Goal: Task Accomplishment & Management: Manage account settings

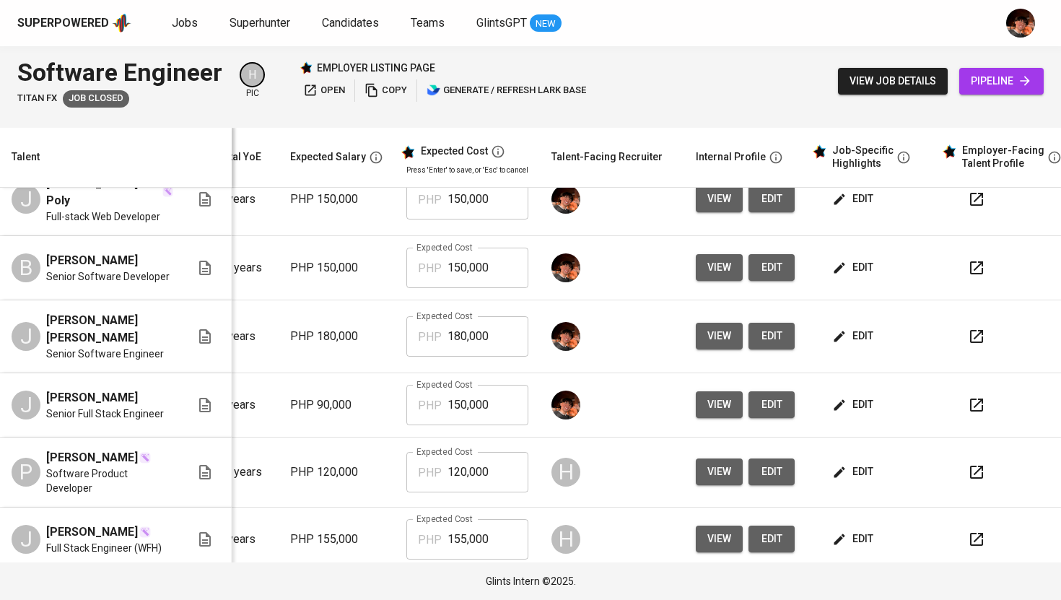
scroll to position [219, 185]
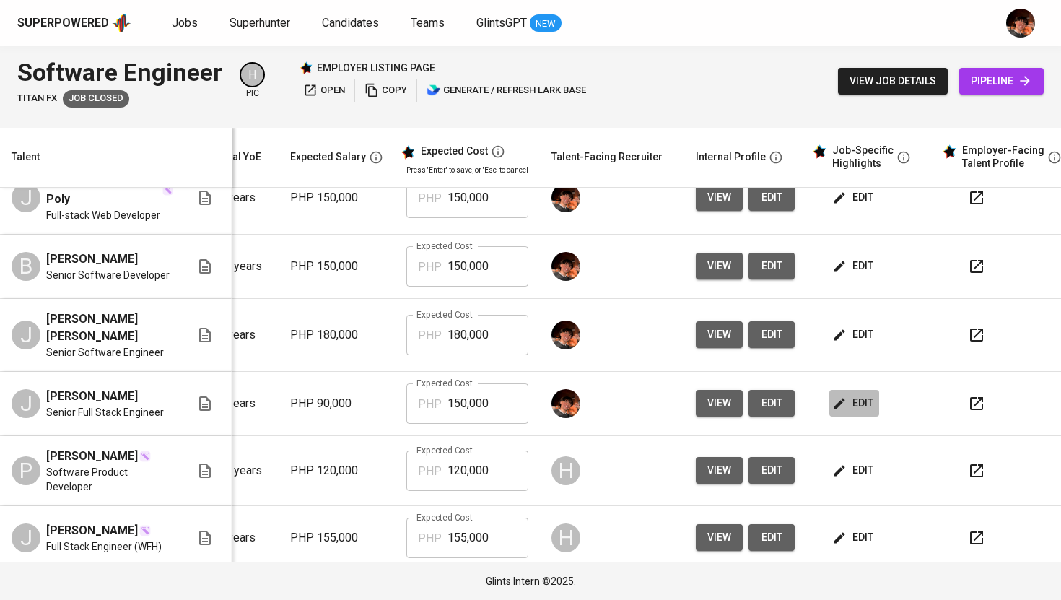
click at [839, 412] on span "edit" at bounding box center [854, 403] width 38 height 18
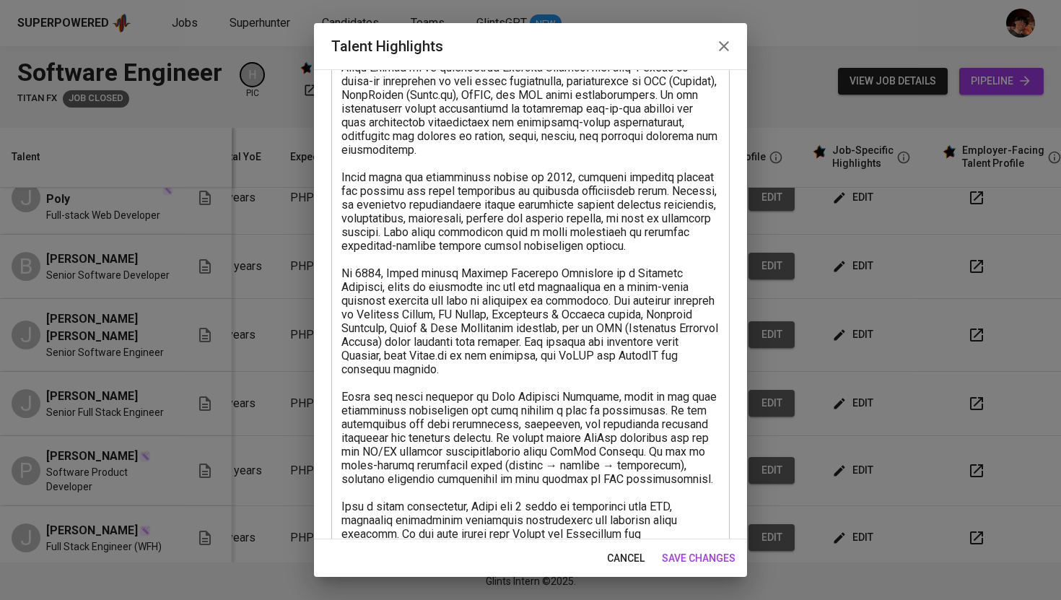
scroll to position [0, 0]
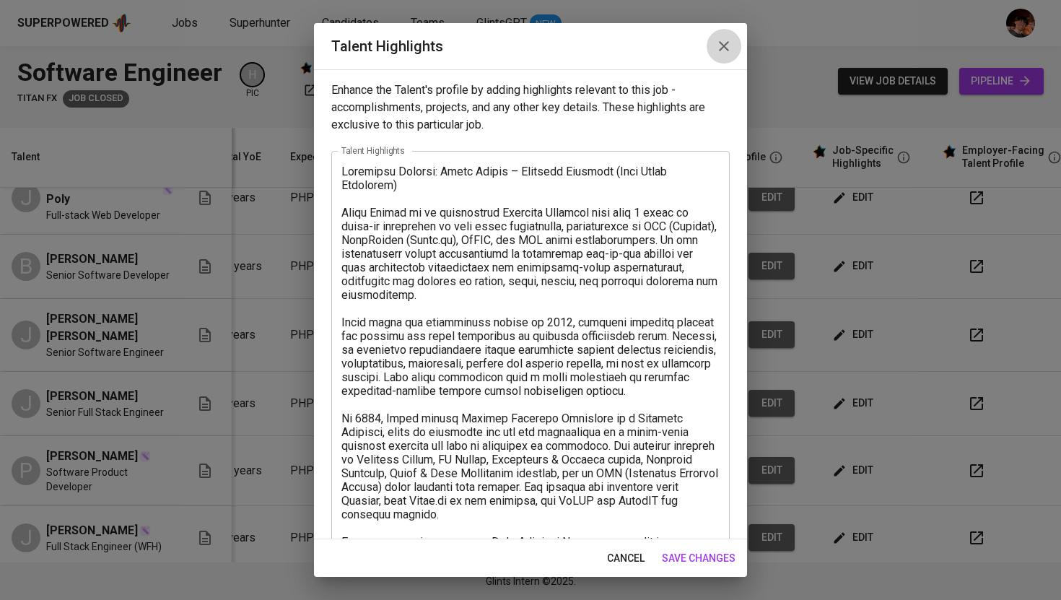
click at [723, 43] on icon "button" at bounding box center [723, 46] width 17 height 17
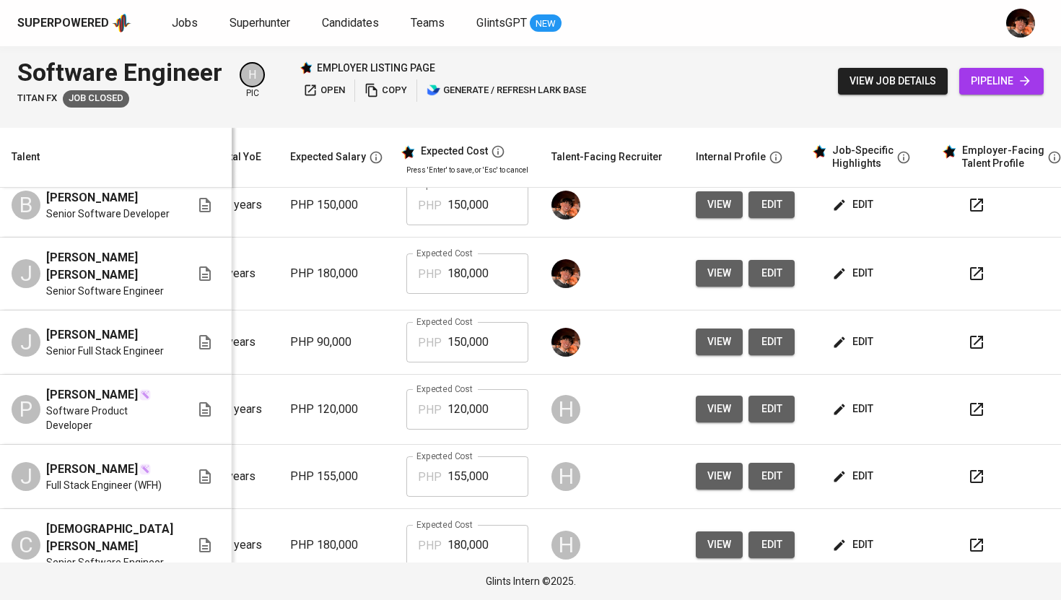
scroll to position [282, 185]
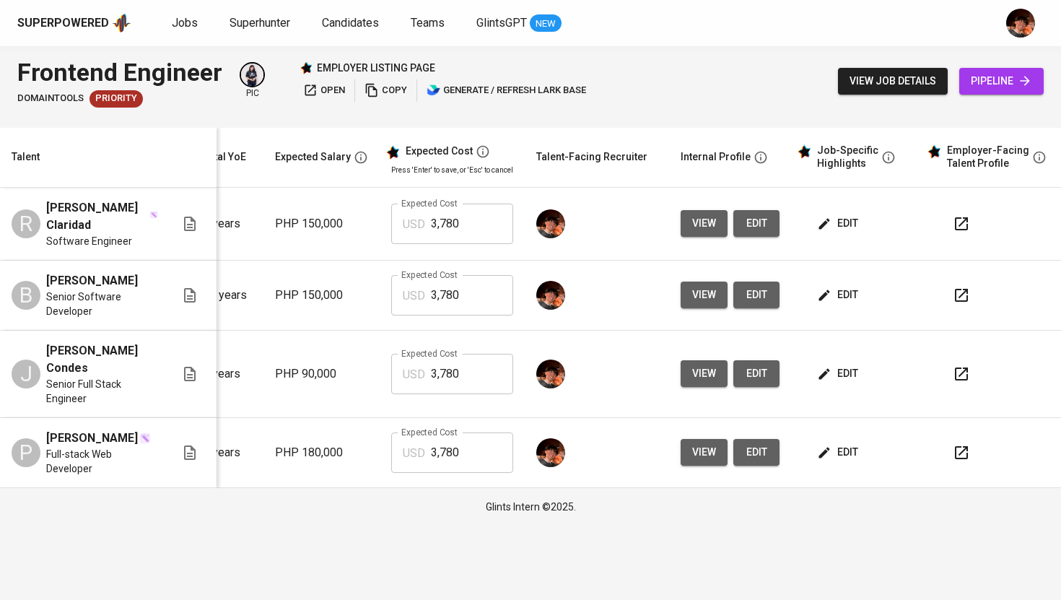
scroll to position [0, 185]
click at [832, 224] on span "edit" at bounding box center [839, 223] width 38 height 18
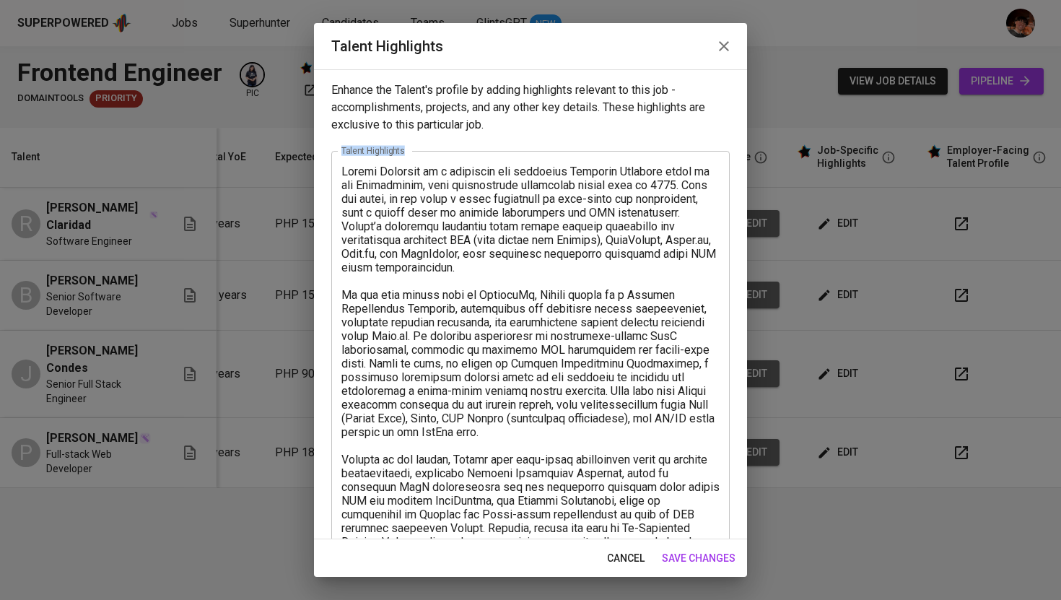
drag, startPoint x: 799, startPoint y: 154, endPoint x: 797, endPoint y: 141, distance: 13.2
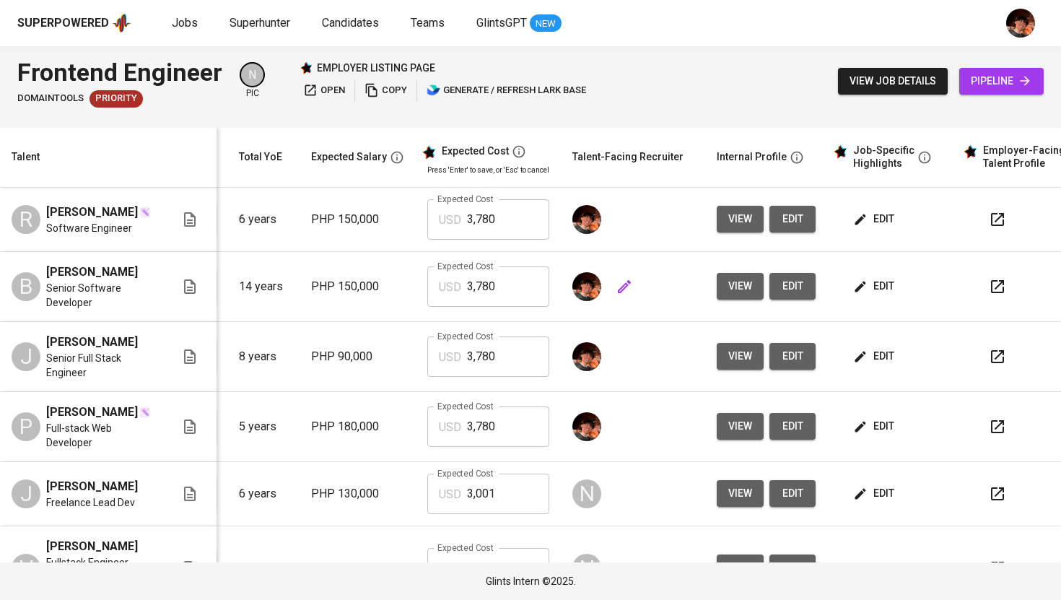
scroll to position [0, 175]
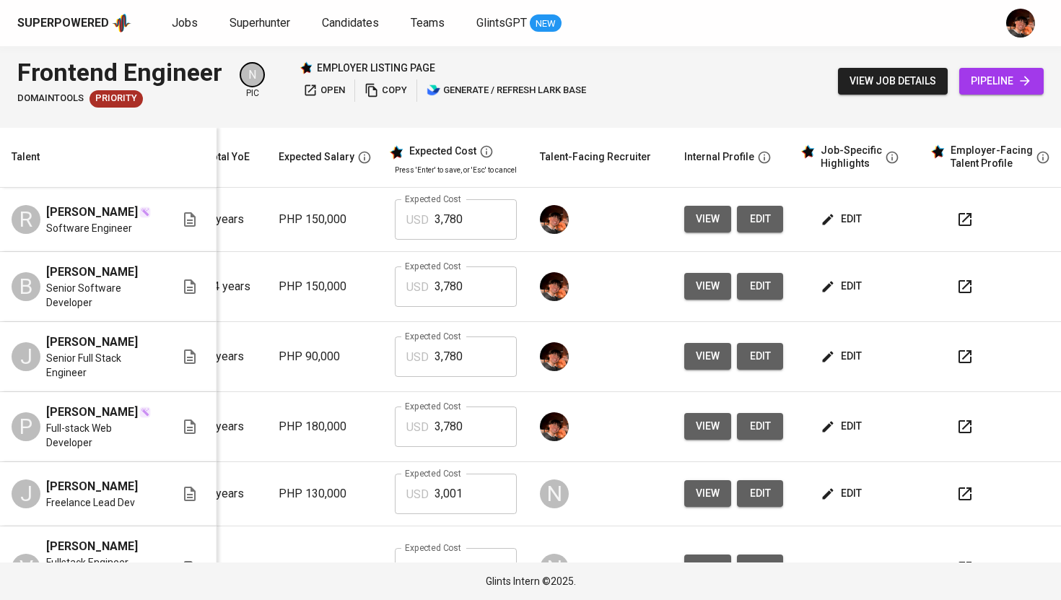
click at [837, 223] on span "edit" at bounding box center [843, 219] width 38 height 18
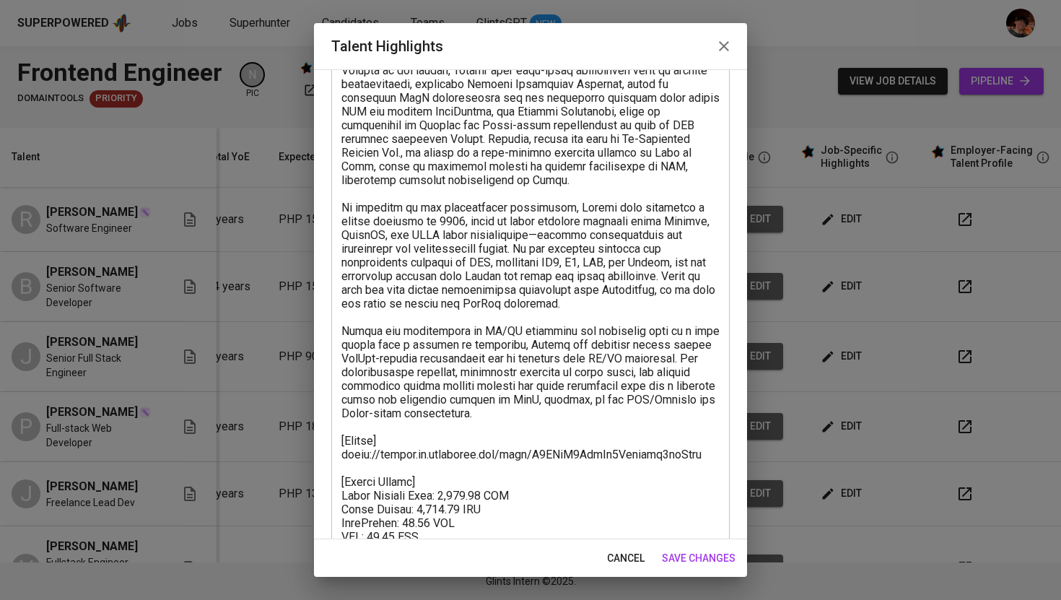
scroll to position [487, 0]
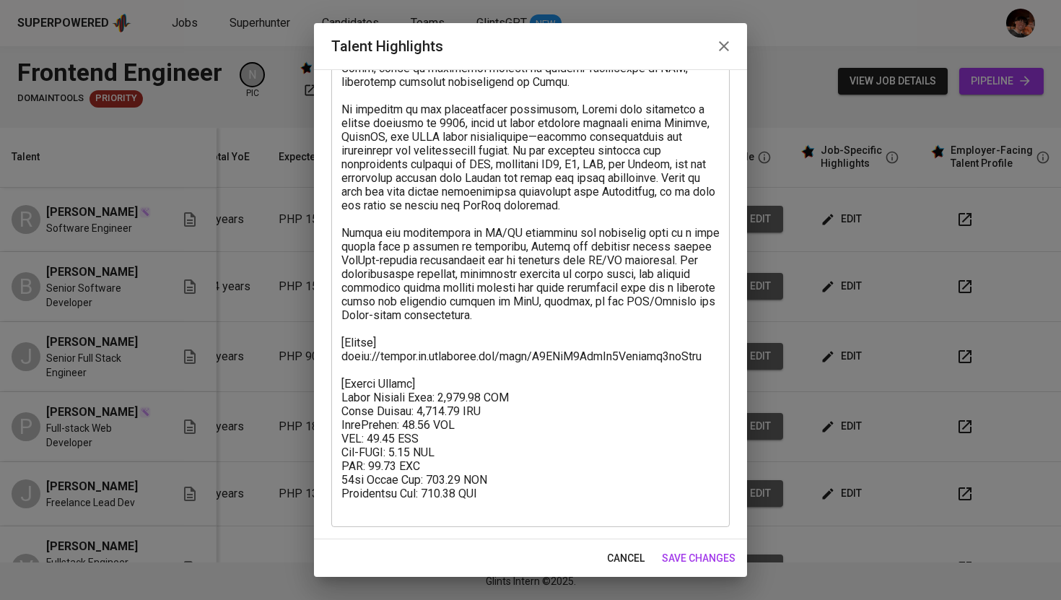
click at [432, 399] on textarea at bounding box center [530, 95] width 378 height 837
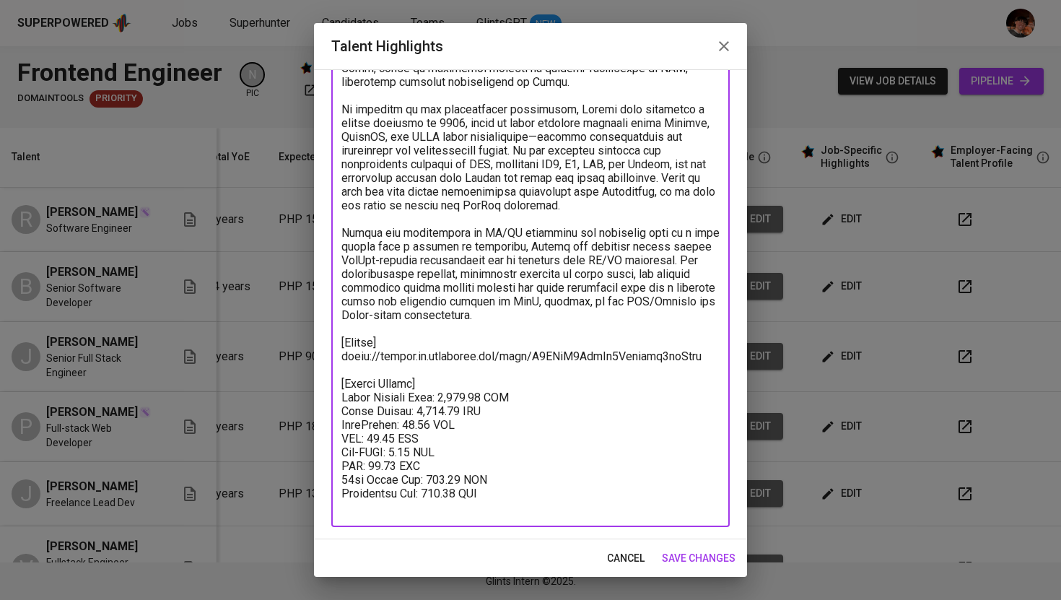
click at [432, 399] on textarea at bounding box center [530, 95] width 378 height 837
paste textarea "$2,16"
click at [412, 413] on textarea "To enrich screen reader interactions, please activate Accessibility in Grammarl…" at bounding box center [530, 95] width 378 height 837
paste textarea "$45.0"
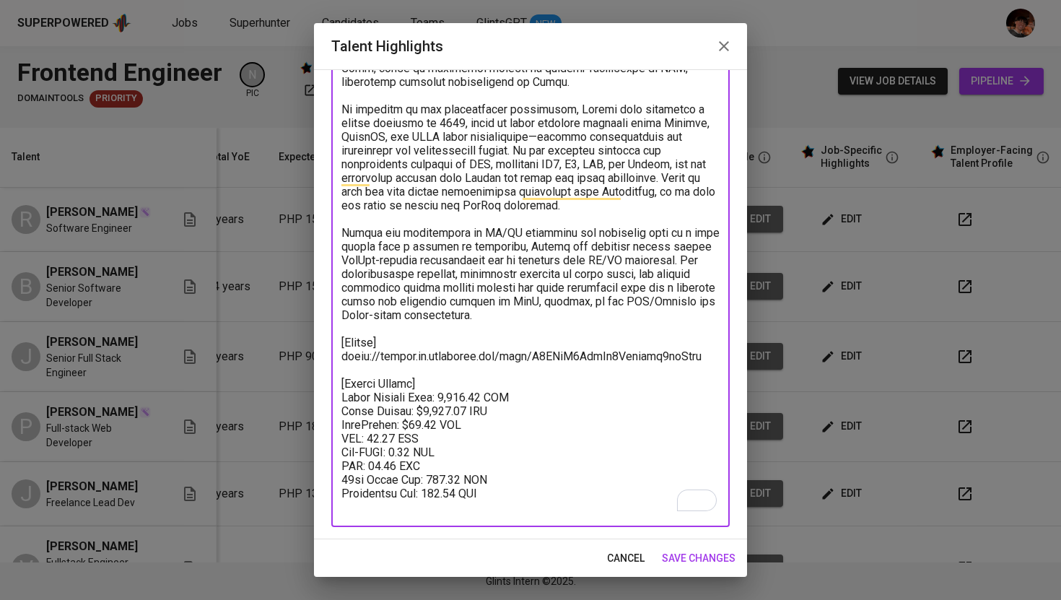
click at [384, 425] on textarea "To enrich screen reader interactions, please activate Accessibility in Grammarl…" at bounding box center [530, 95] width 378 height 837
paste textarea "$63.54"
click at [399, 441] on textarea "To enrich screen reader interactions, please activate Accessibility in Grammarl…" at bounding box center [530, 95] width 378 height 837
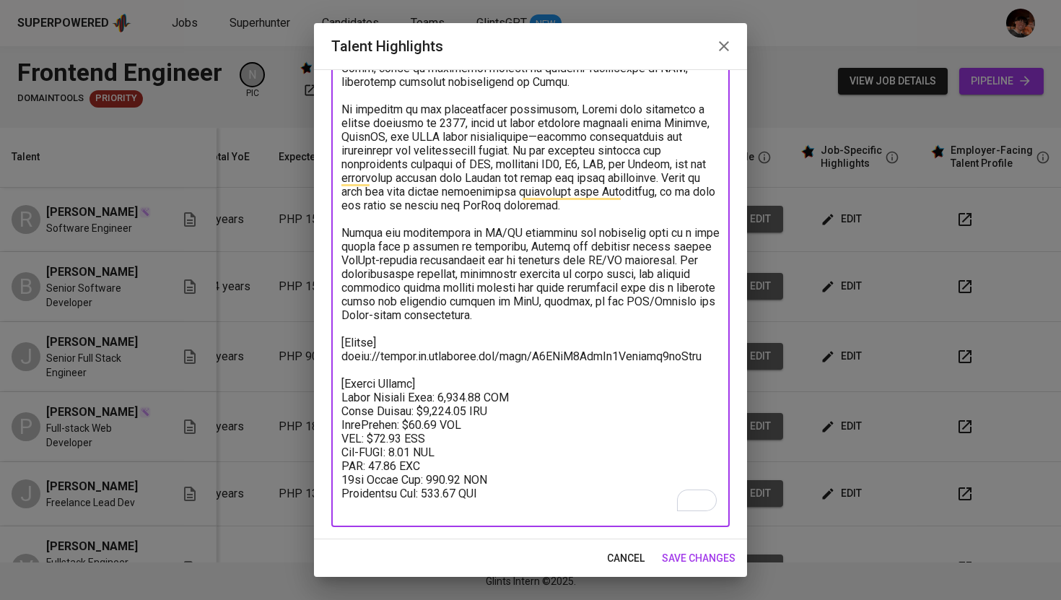
paste textarea "$3.6"
click at [391, 454] on textarea "To enrich screen reader interactions, please activate Accessibility in Grammarl…" at bounding box center [530, 95] width 378 height 837
paste textarea "$54"
click at [446, 461] on textarea "To enrich screen reader interactions, please activate Accessibility in Grammarl…" at bounding box center [530, 95] width 378 height 837
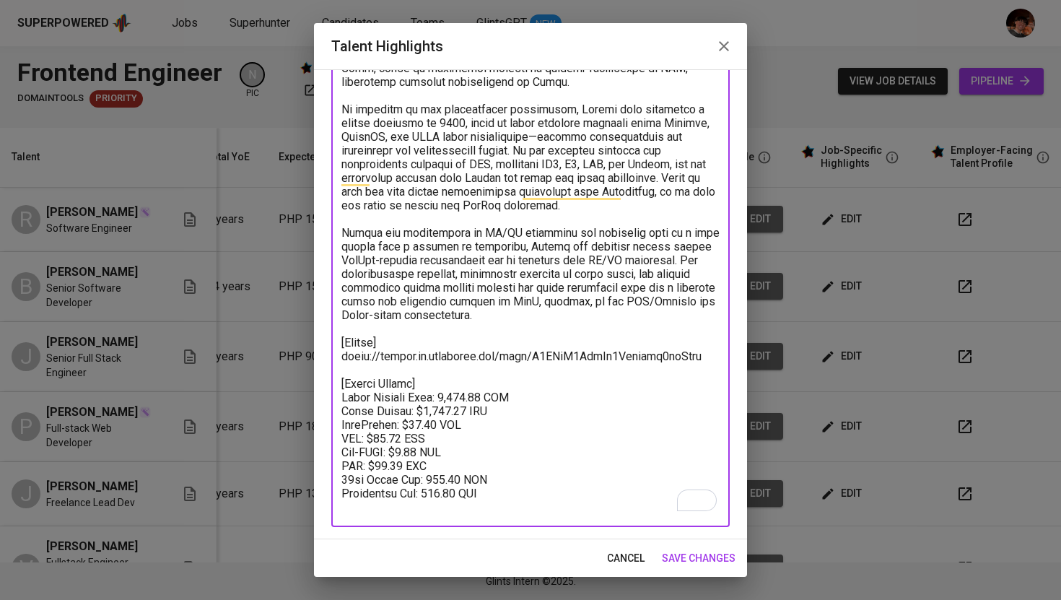
click at [446, 461] on textarea "To enrich screen reader interactions, please activate Accessibility in Grammarl…" at bounding box center [530, 95] width 378 height 837
paste textarea "$18"
click at [458, 380] on textarea "To enrich screen reader interactions, please activate Accessibility in Grammarl…" at bounding box center [530, 95] width 378 height 837
paste textarea "$2,806.14"
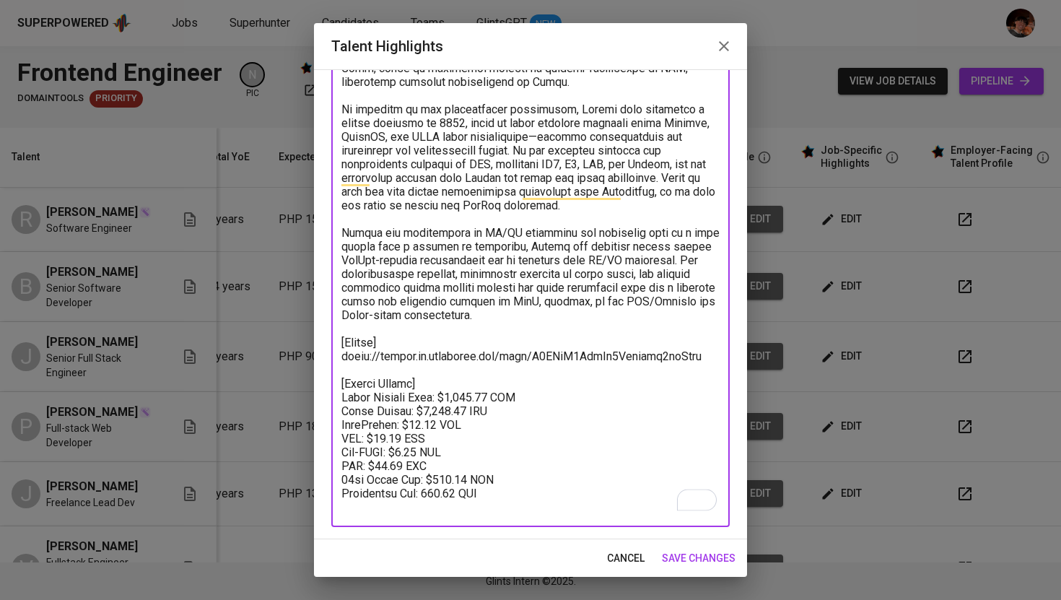
type textarea "Ronnel Claridad is a dedicated and adaptable Software Engineer based in the Phi…"
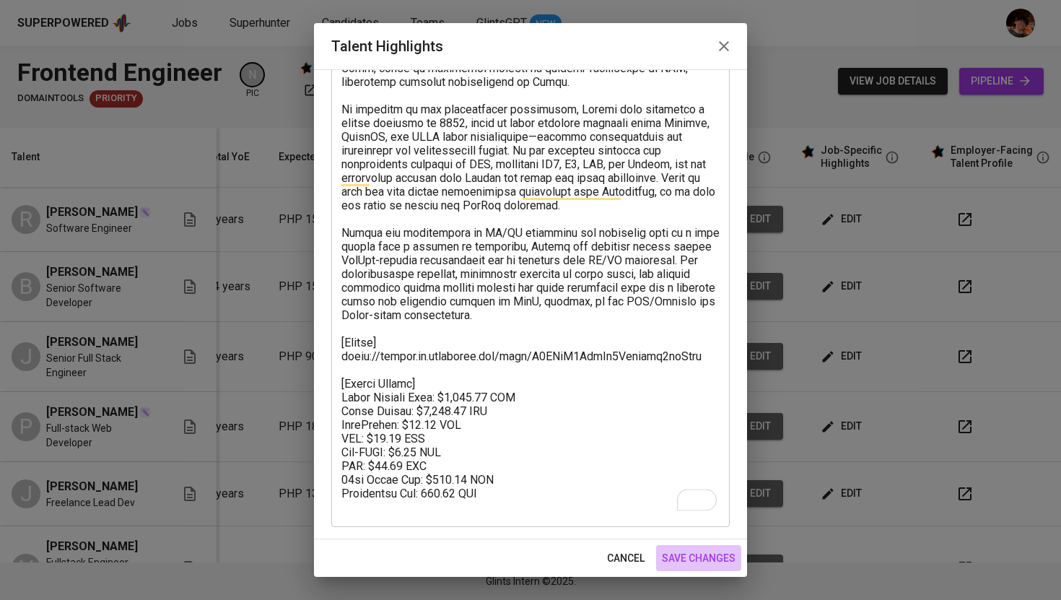
click at [685, 562] on span "save changes" at bounding box center [699, 558] width 74 height 18
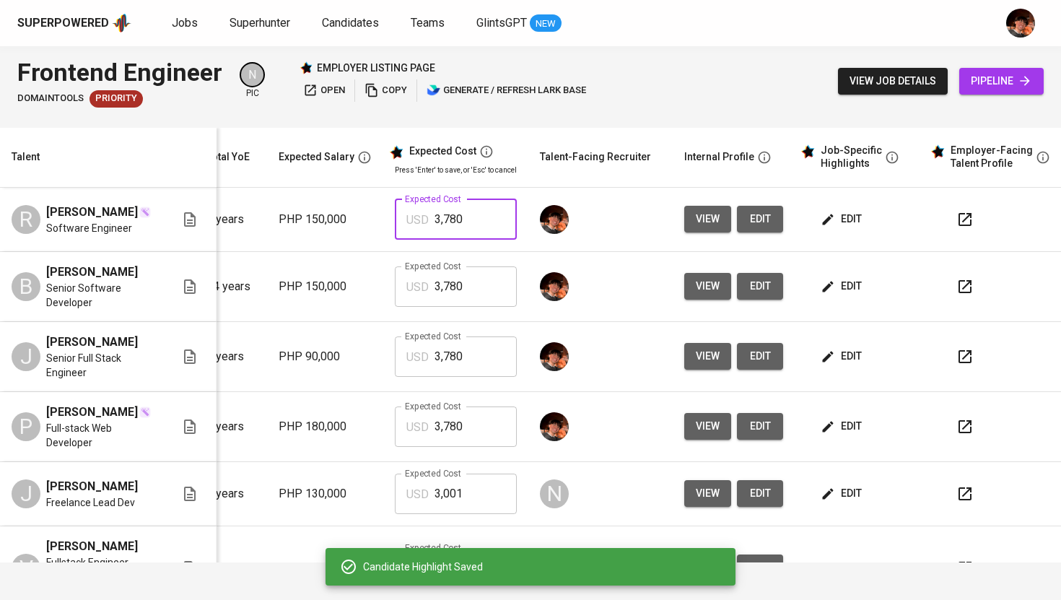
click at [441, 222] on input "3,780" at bounding box center [476, 219] width 82 height 40
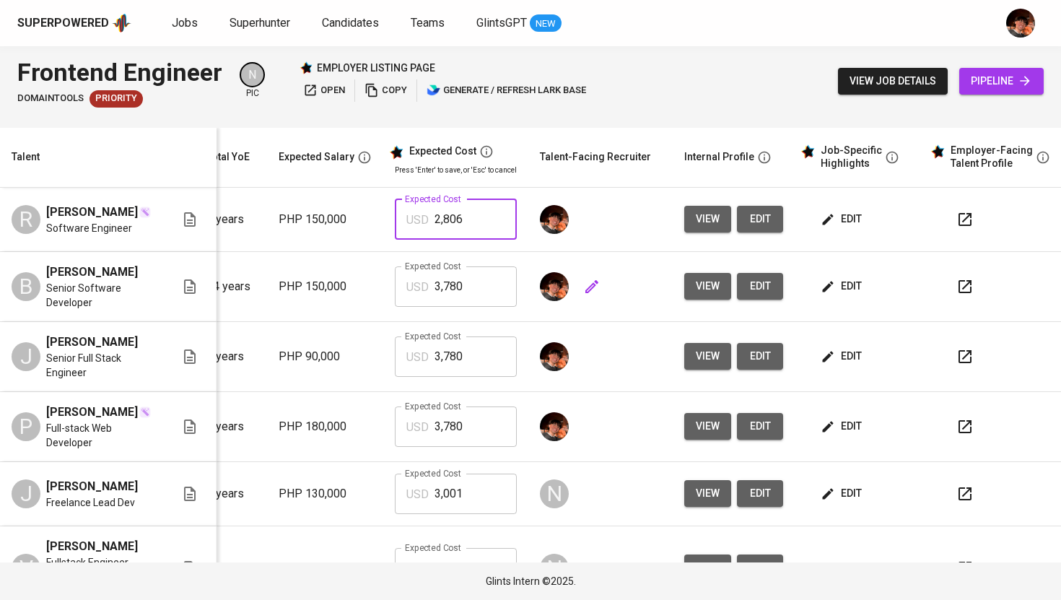
type input "2,806"
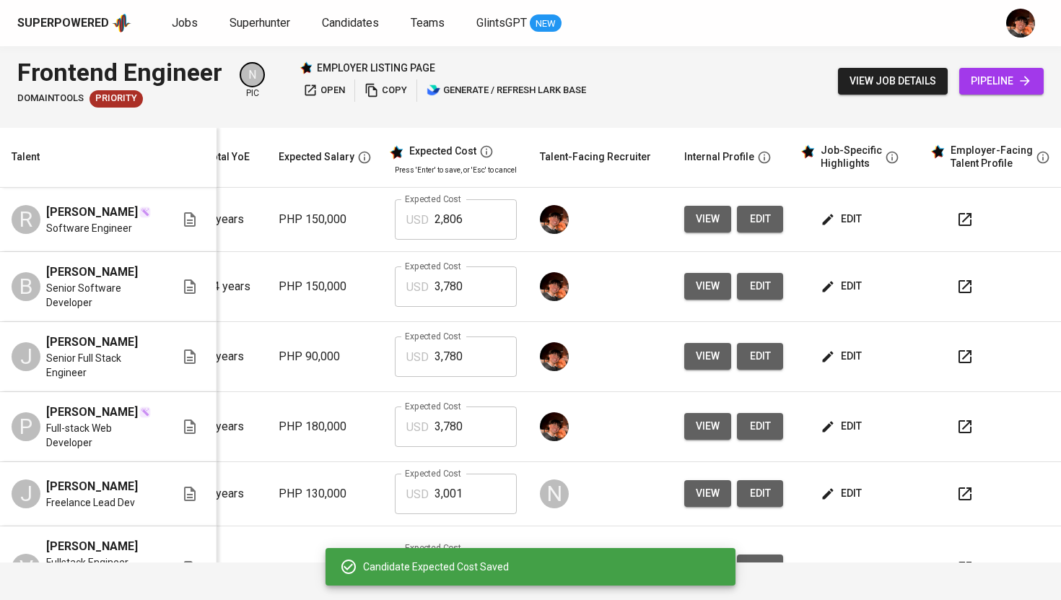
click at [832, 217] on span "edit" at bounding box center [843, 219] width 38 height 18
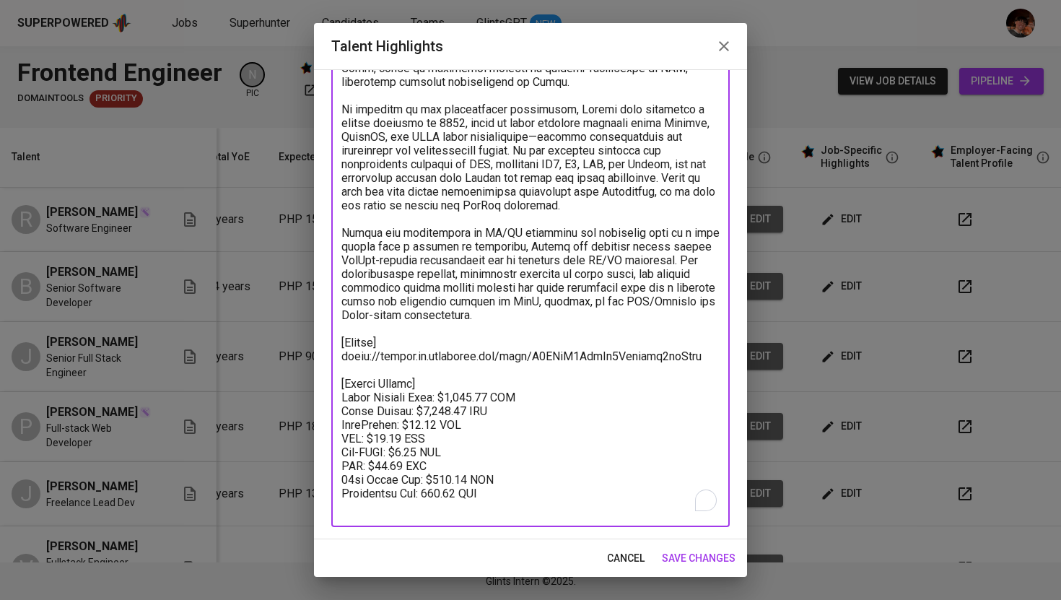
drag, startPoint x: 492, startPoint y: 486, endPoint x: 316, endPoint y: 372, distance: 209.5
click at [316, 372] on div "Enhance the Talent's profile by adding highlights relevant to this job - accomp…" at bounding box center [530, 304] width 433 height 470
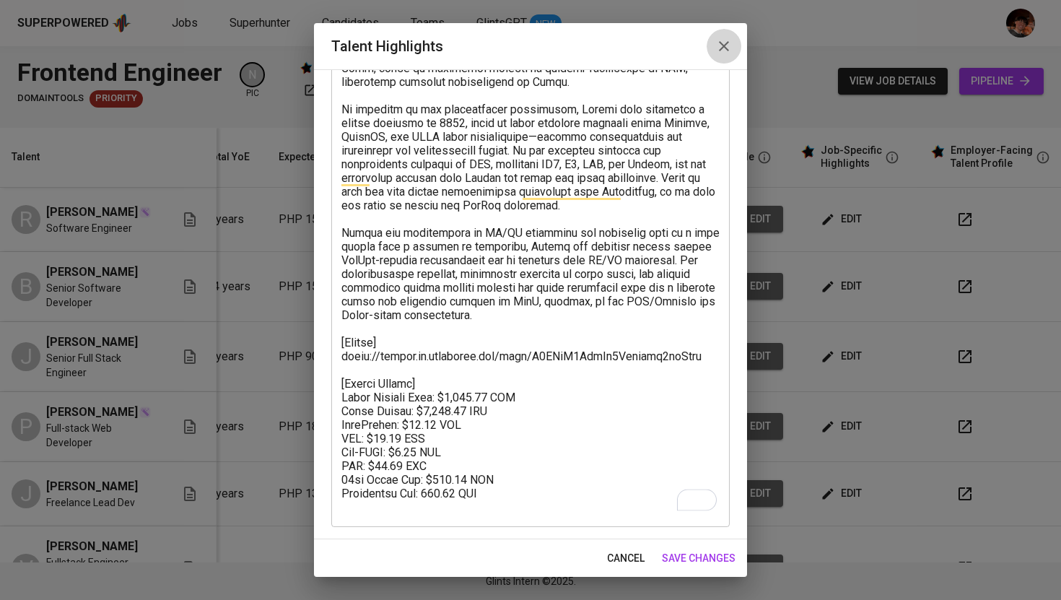
click at [732, 45] on icon "button" at bounding box center [723, 46] width 17 height 17
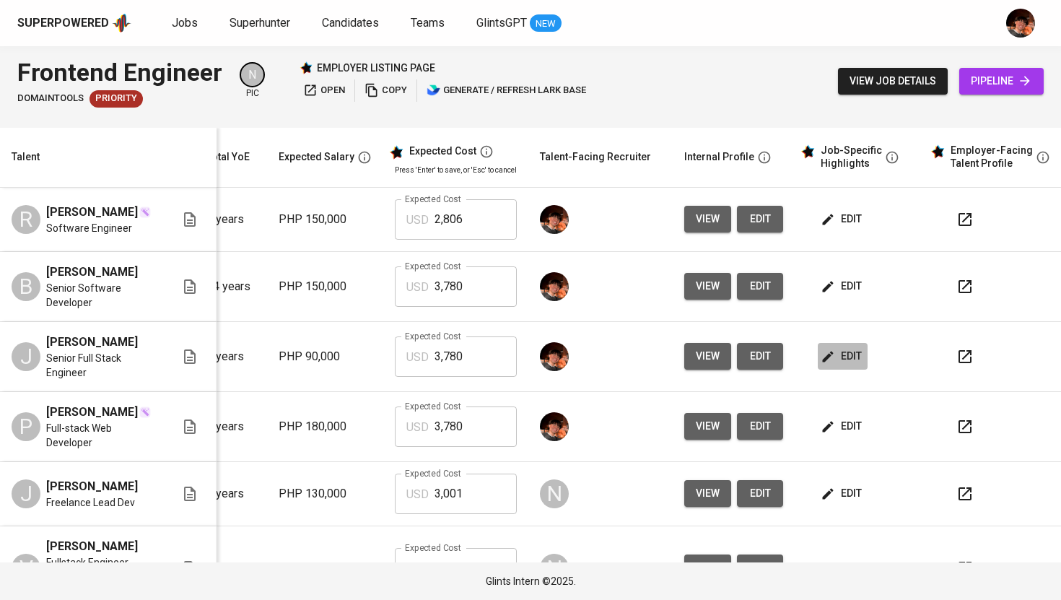
click at [836, 365] on span "edit" at bounding box center [843, 356] width 38 height 18
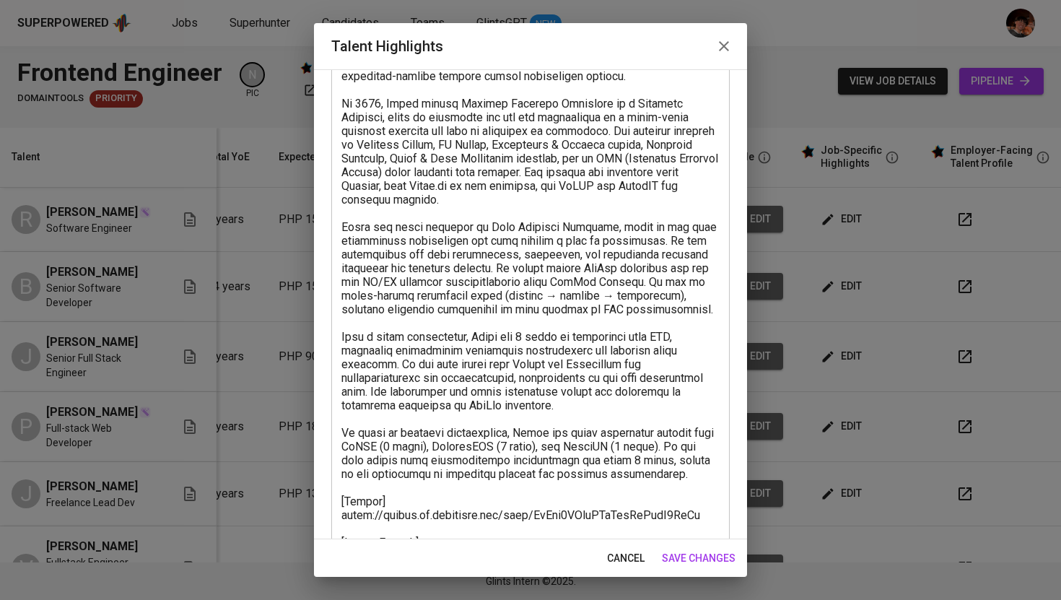
scroll to position [474, 0]
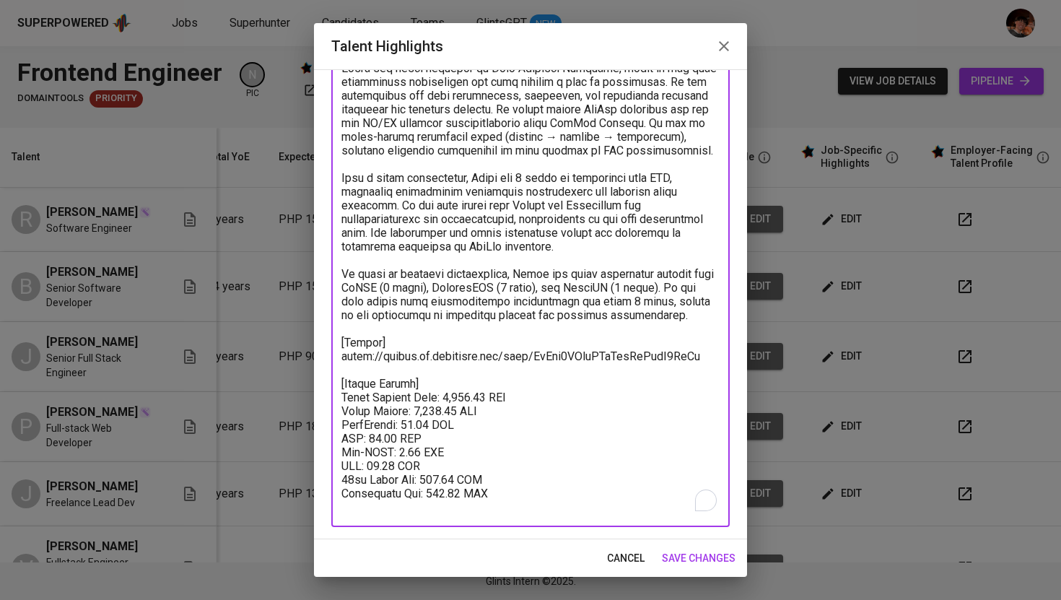
drag, startPoint x: 504, startPoint y: 495, endPoint x: 341, endPoint y: 401, distance: 188.2
click at [341, 401] on textarea "To enrich screen reader interactions, please activate Accessibility in Grammarl…" at bounding box center [530, 102] width 378 height 823
paste textarea "[Talent Salary] Total Monthly Cost: $2,806.14 USD Basic Salary: $2,160.00 USD P…"
click at [506, 491] on textarea "To enrich screen reader interactions, please activate Accessibility in Grammarl…" at bounding box center [530, 102] width 378 height 823
drag, startPoint x: 504, startPoint y: 497, endPoint x: 330, endPoint y: 388, distance: 205.7
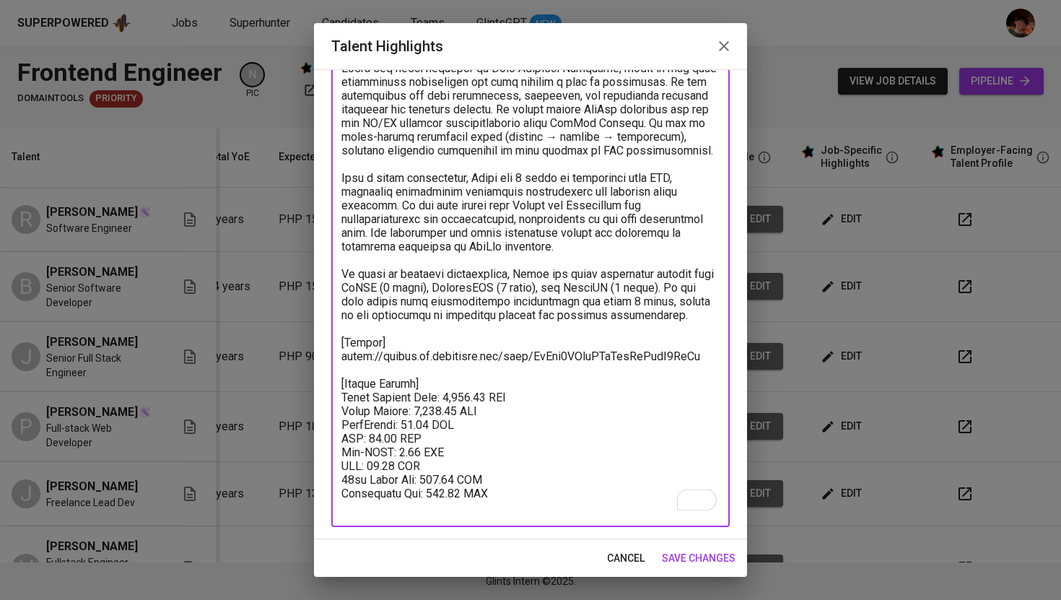
click at [330, 388] on div "Enhance the Talent's profile by adding highlights relevant to this job - accomp…" at bounding box center [530, 304] width 433 height 470
paste textarea "$2,806.14 USD Basic Salary: $2,160.00 USD PhilHealth: $45.00 USD SSS: $63.54 US…"
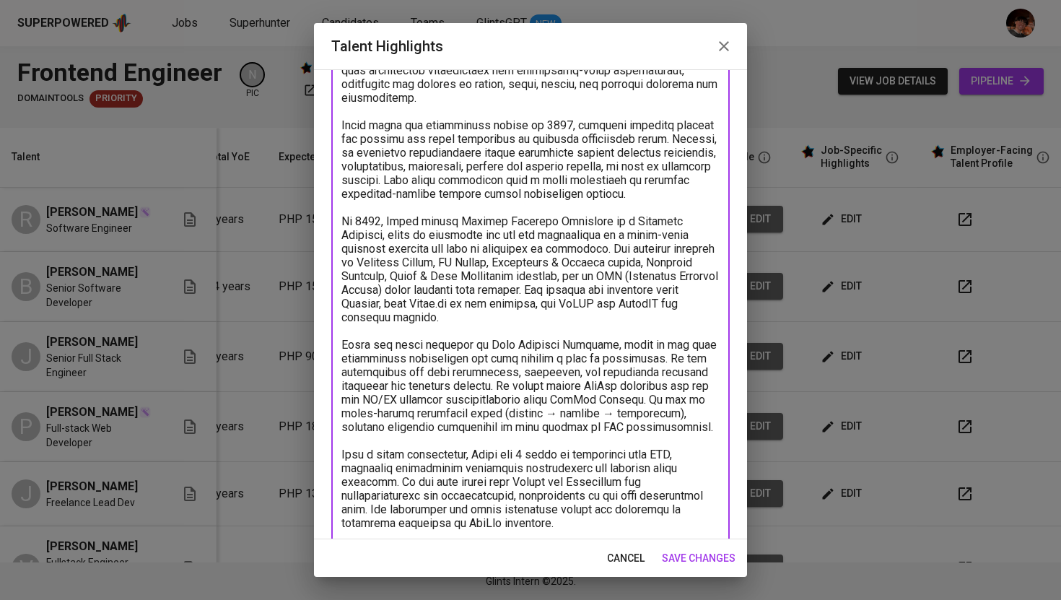
scroll to position [0, 0]
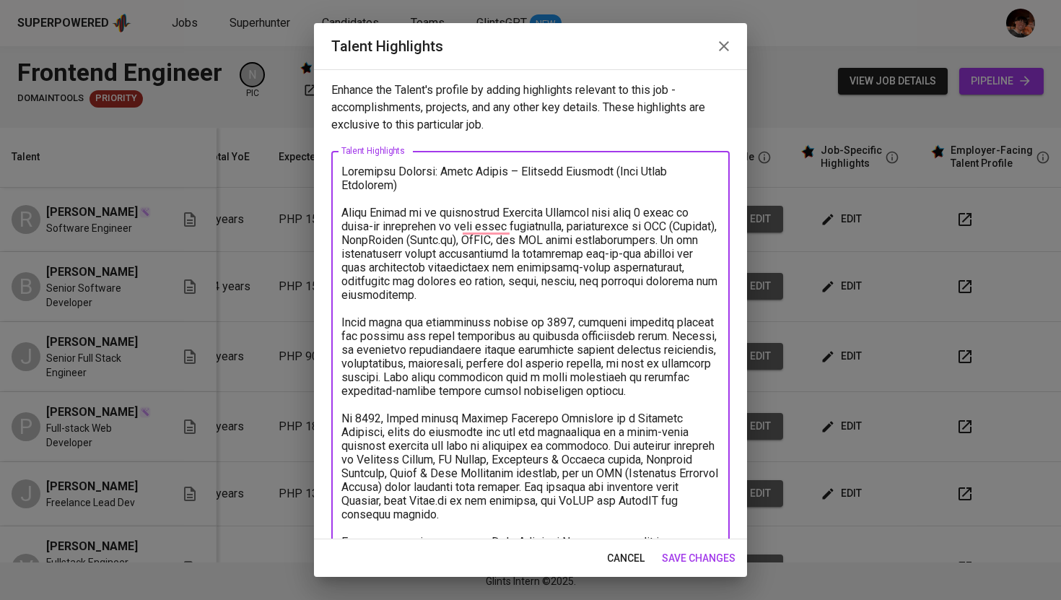
type textarea "Candidate Profile: Jaime Condes – Software Engineer (Full Stack Developer) Jaim…"
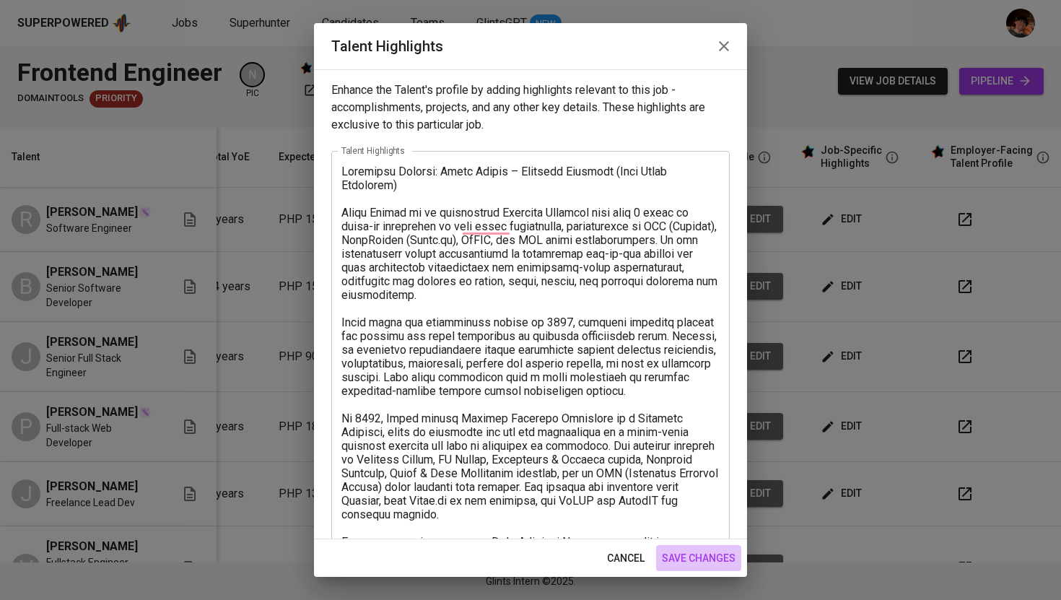
click at [712, 557] on span "save changes" at bounding box center [699, 558] width 74 height 18
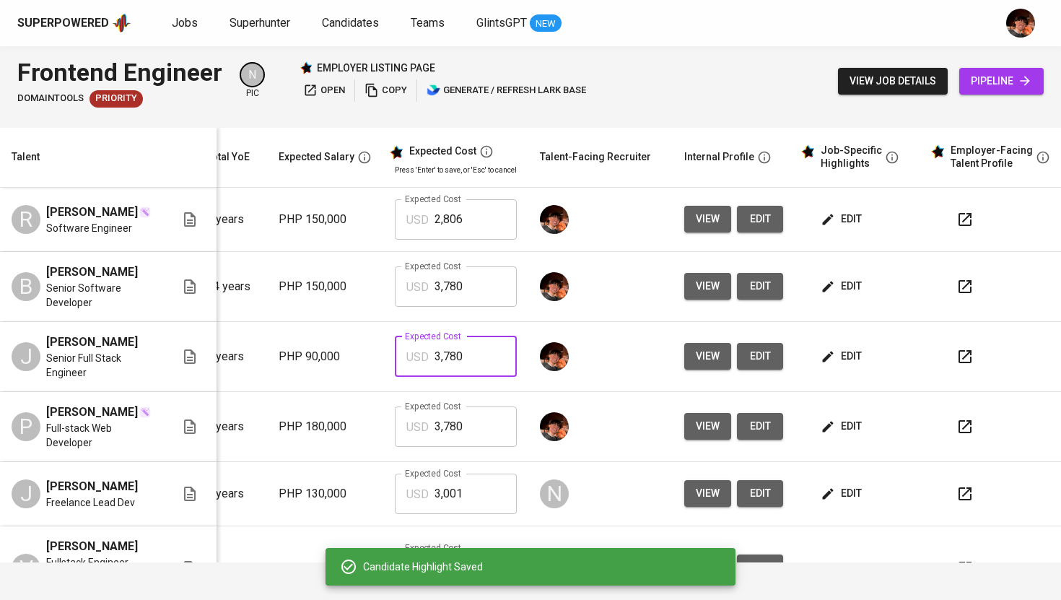
click at [462, 372] on input "3,780" at bounding box center [476, 356] width 82 height 40
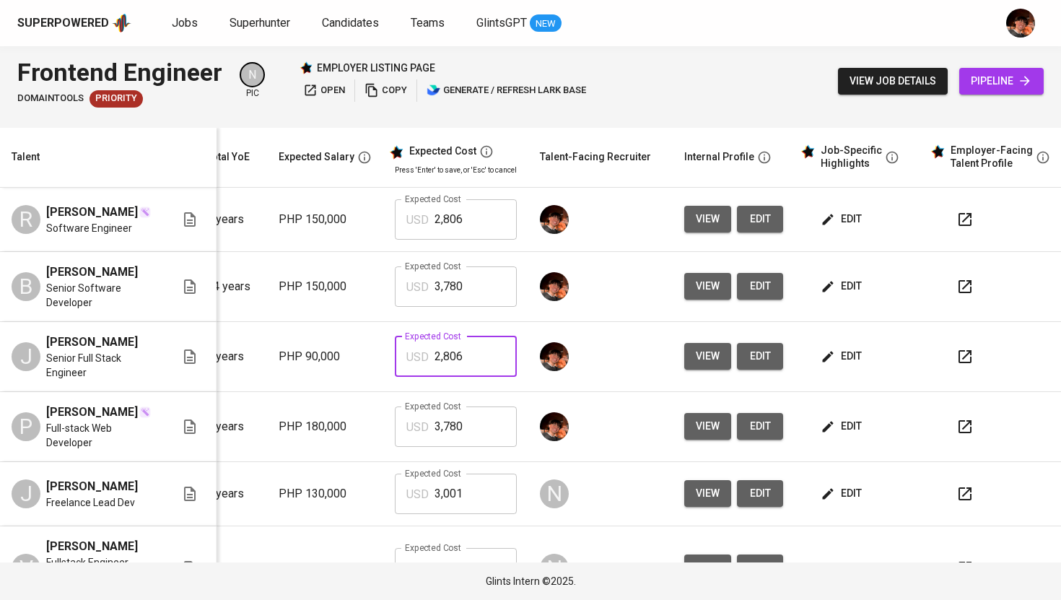
type input "2,806"
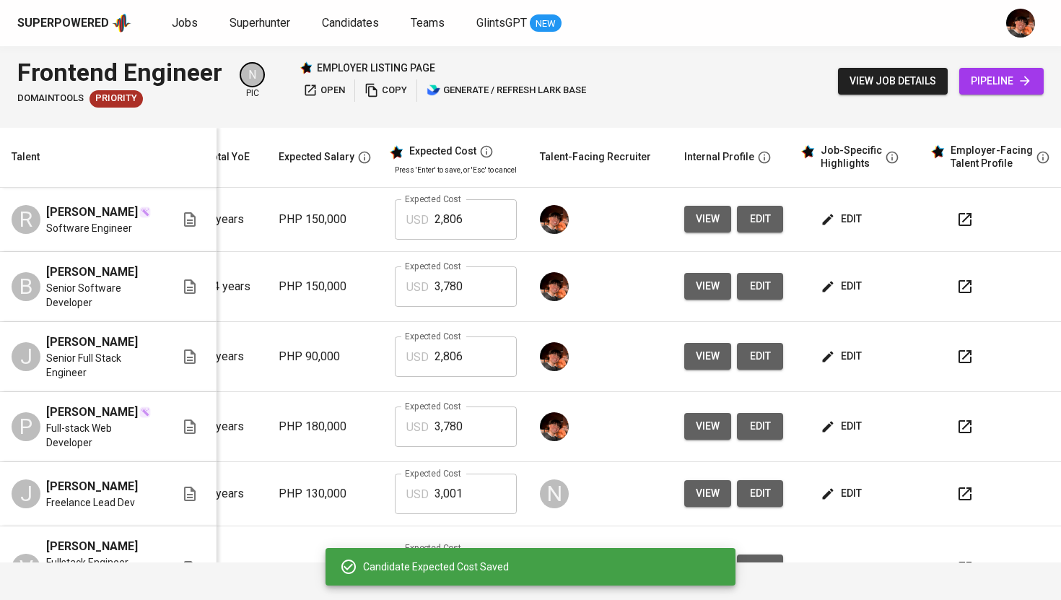
click at [831, 434] on icon "button" at bounding box center [828, 426] width 14 height 14
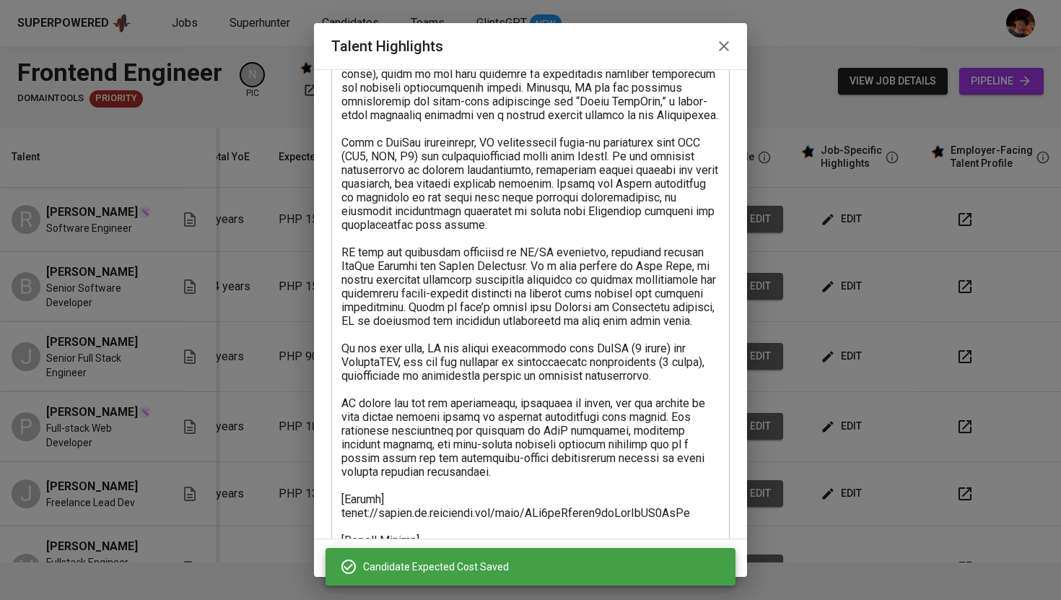
scroll to position [432, 0]
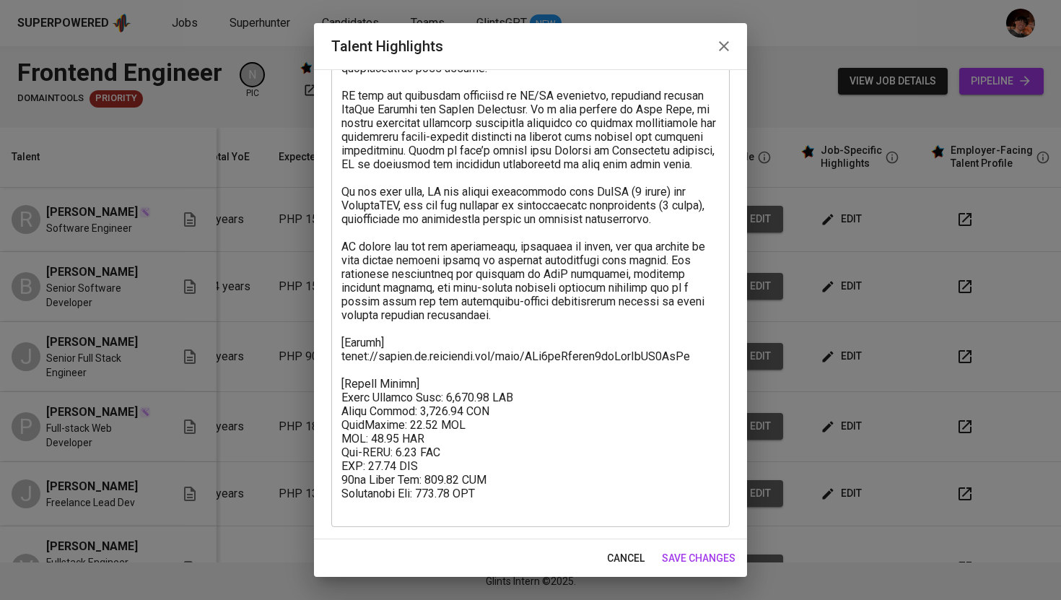
drag, startPoint x: 507, startPoint y: 510, endPoint x: 341, endPoint y: 398, distance: 200.6
click at [341, 398] on div "x Talent Highlights" at bounding box center [530, 122] width 398 height 809
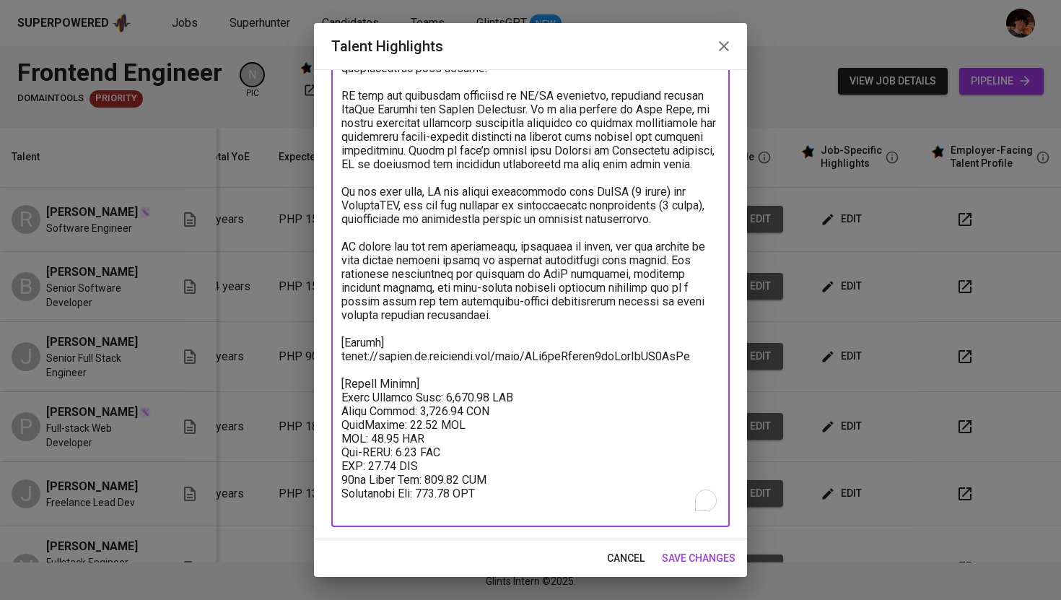
scroll to position [0, 0]
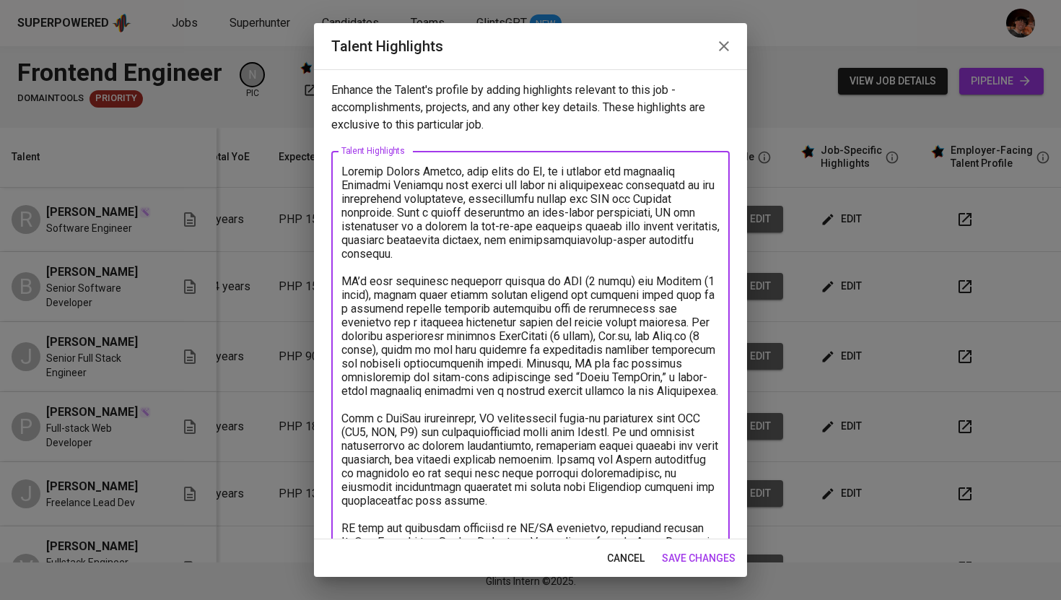
click at [341, 398] on textarea "To enrich screen reader interactions, please activate Accessibility in Grammarl…" at bounding box center [530, 556] width 378 height 782
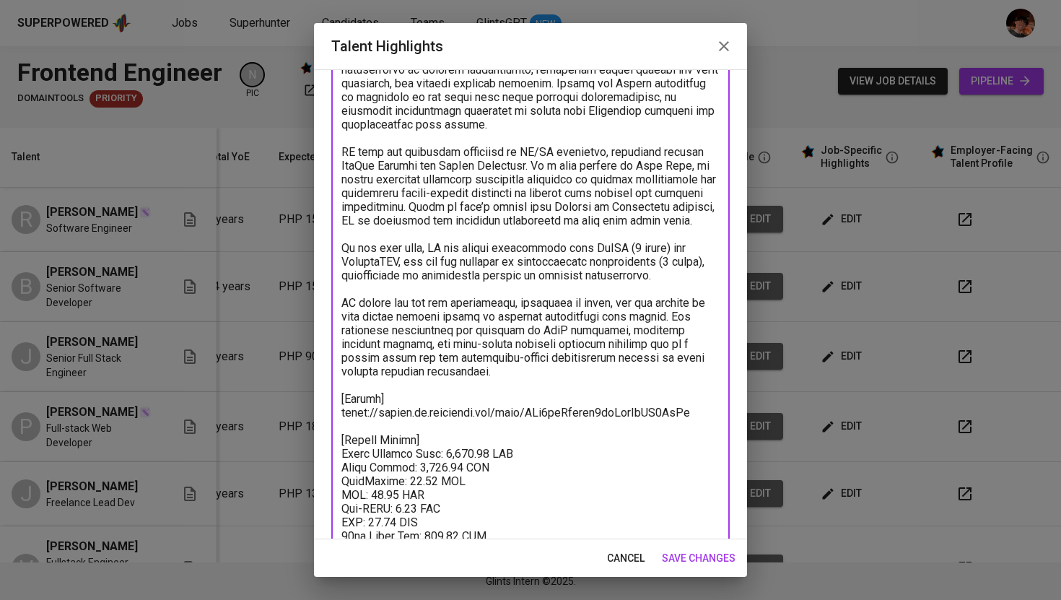
scroll to position [432, 0]
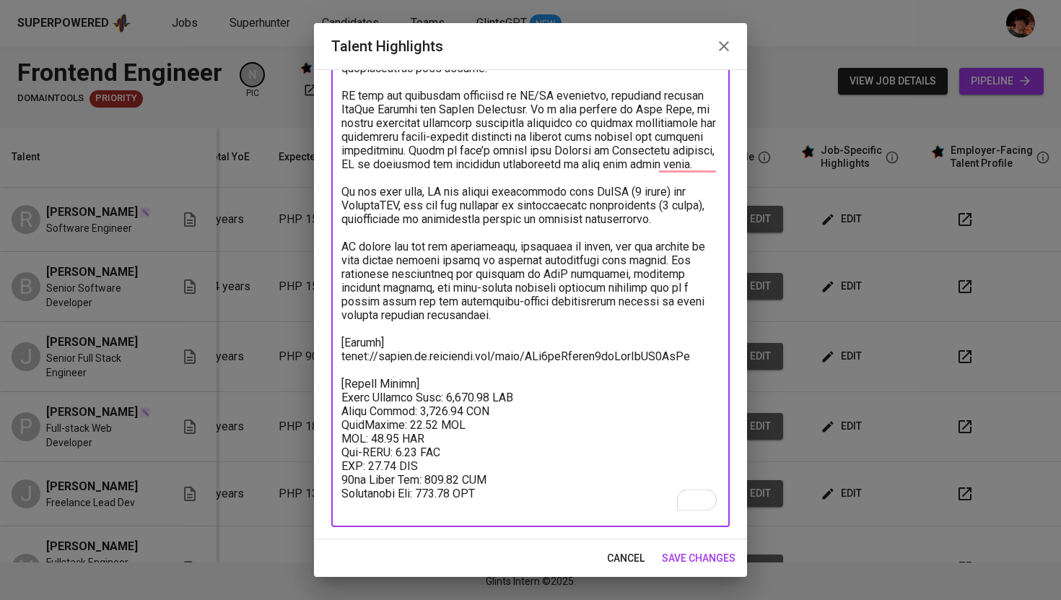
drag, startPoint x: 498, startPoint y: 513, endPoint x: 325, endPoint y: 397, distance: 208.2
click at [325, 397] on div "Enhance the Talent's profile by adding highlights relevant to this job - accomp…" at bounding box center [530, 304] width 433 height 470
paste textarea "$2,806.14 USD Basic Salary: $2,160.00 USD PhilHealth: $45.00 USD SSS: $63.54 US…"
type textarea "Patrick Johnry Salita, also known as PJ, is a skilled and dedicated Software En…"
click at [698, 554] on span "save changes" at bounding box center [699, 558] width 74 height 18
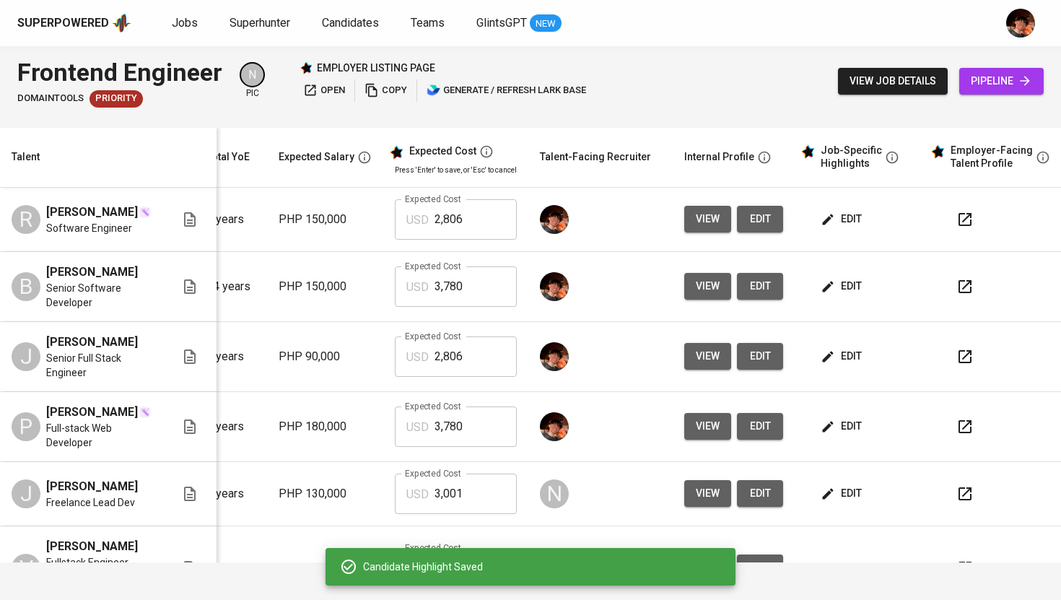
click at [446, 447] on input "3,780" at bounding box center [476, 426] width 82 height 40
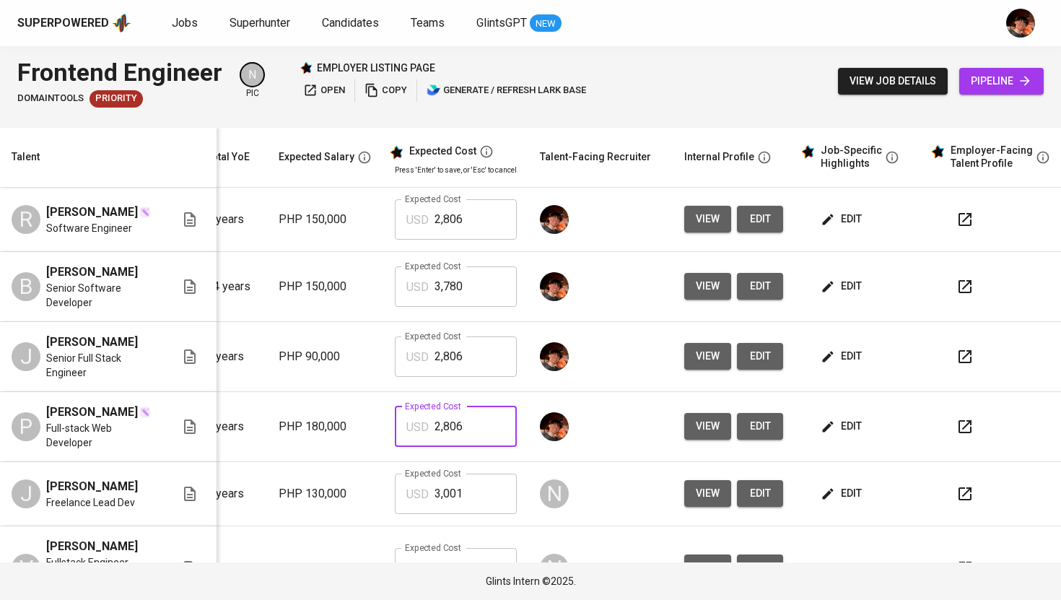
type input "2,806"
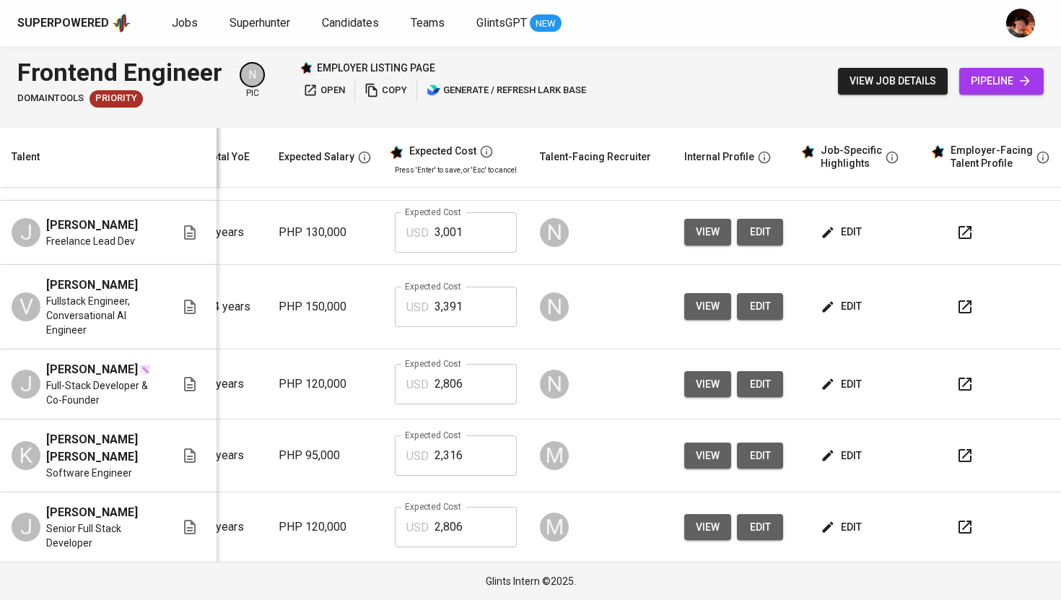
scroll to position [0, 181]
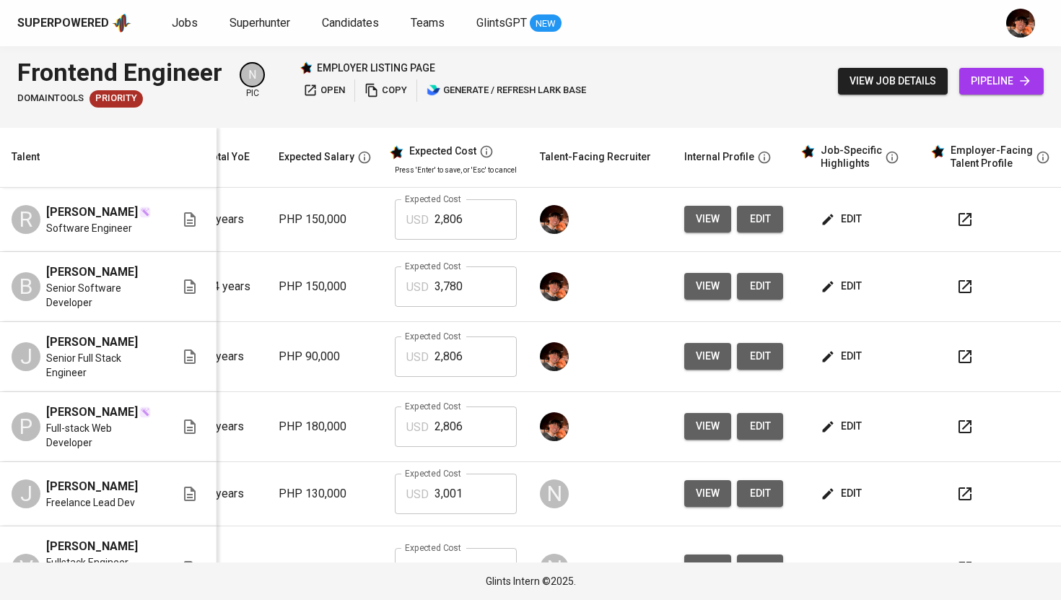
click at [853, 283] on span "edit" at bounding box center [843, 286] width 38 height 18
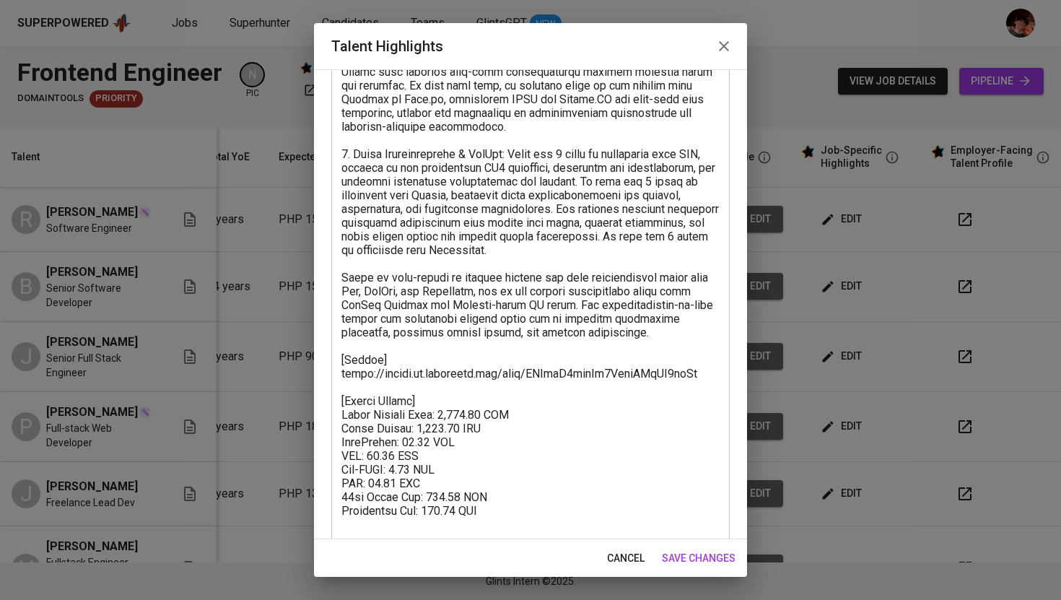
scroll to position [611, 0]
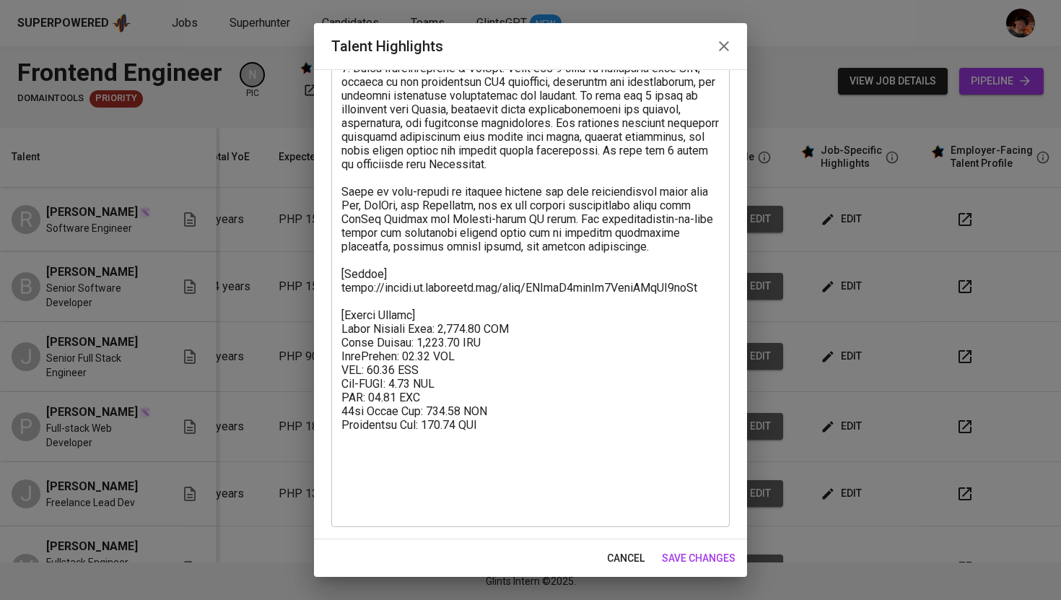
click at [435, 369] on textarea at bounding box center [530, 34] width 378 height 960
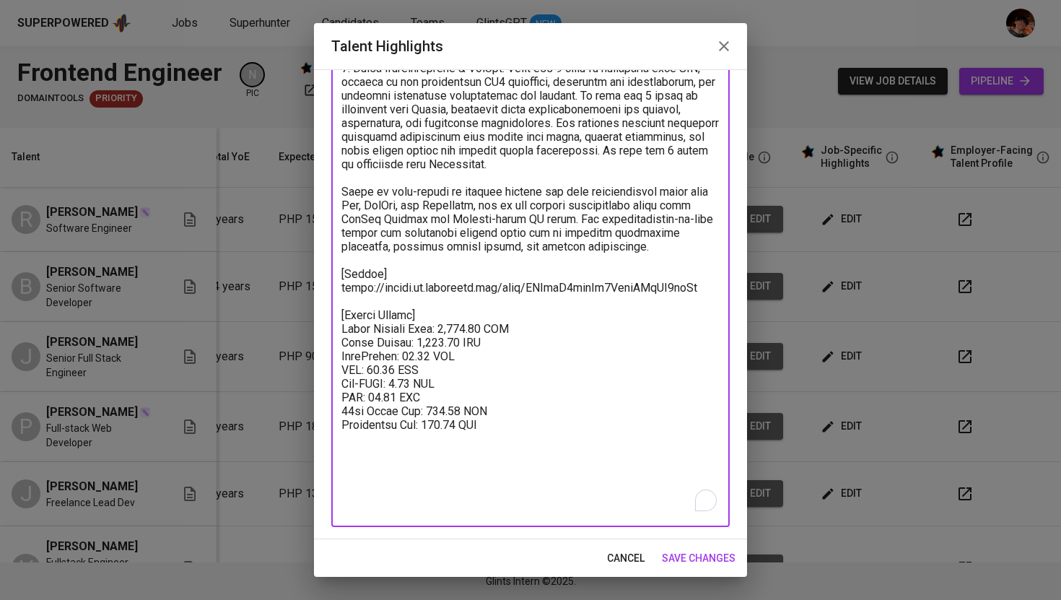
click at [435, 369] on textarea "To enrich screen reader interactions, please activate Accessibility in Grammarl…" at bounding box center [530, 34] width 378 height 960
paste textarea "$2,7"
click at [418, 386] on textarea "To enrich screen reader interactions, please activate Accessibility in Grammarl…" at bounding box center [530, 34] width 378 height 960
paste textarea "$45.0"
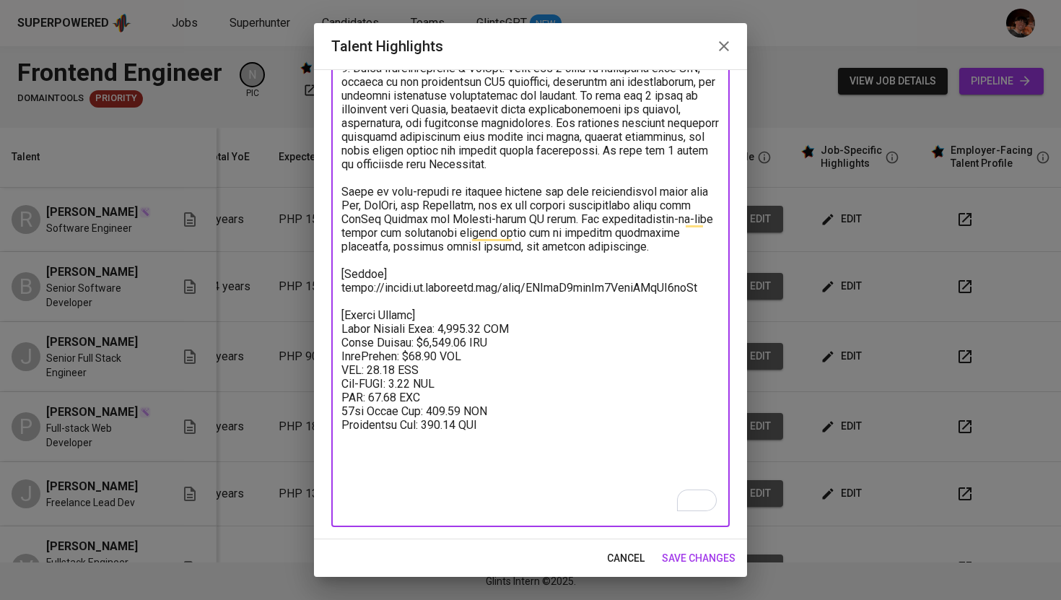
click at [381, 400] on textarea "To enrich screen reader interactions, please activate Accessibility in Grammarl…" at bounding box center [530, 34] width 378 height 960
paste textarea "$63.54"
click at [406, 409] on textarea "To enrich screen reader interactions, please activate Accessibility in Grammarl…" at bounding box center [530, 34] width 378 height 960
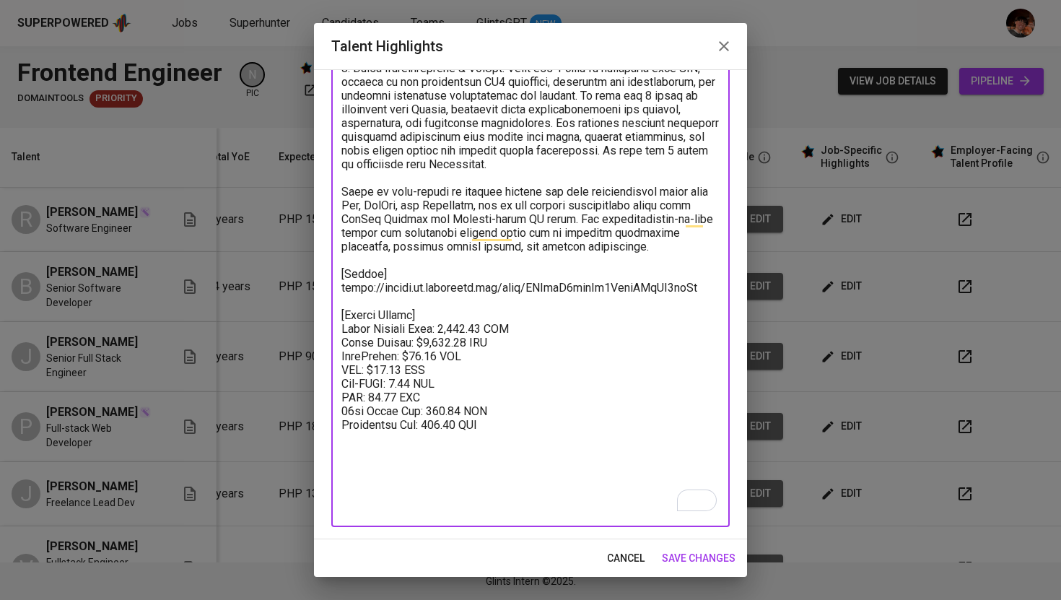
paste textarea "$3.6"
click at [386, 424] on textarea "To enrich screen reader interactions, please activate Accessibility in Grammarl…" at bounding box center [530, 34] width 378 height 960
paste textarea "$54"
click at [448, 433] on textarea "To enrich screen reader interactions, please activate Accessibility in Grammarl…" at bounding box center [530, 34] width 378 height 960
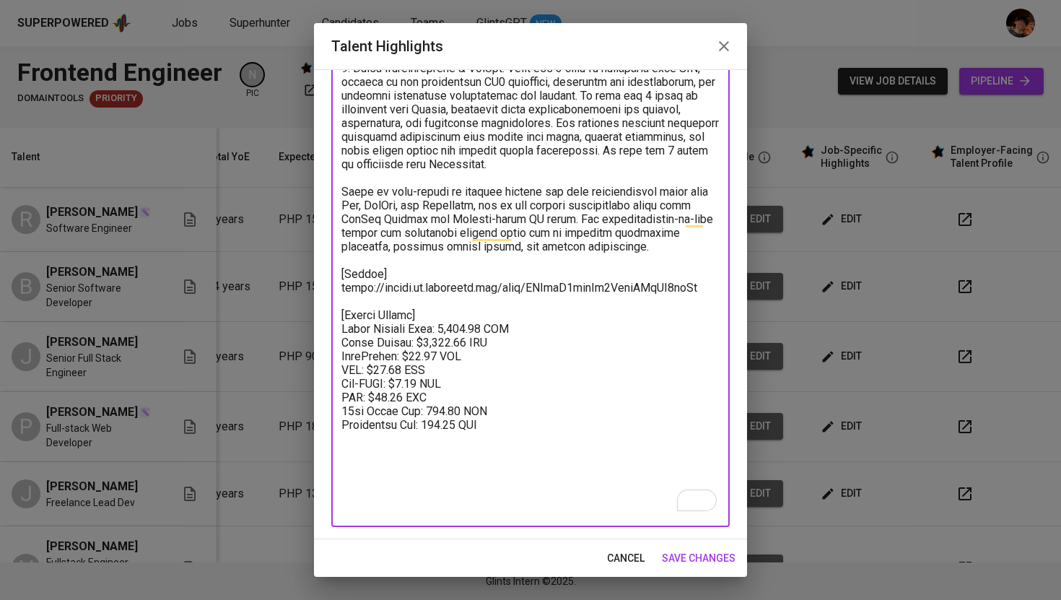
click at [448, 433] on textarea "To enrich screen reader interactions, please activate Accessibility in Grammarl…" at bounding box center [530, 34] width 378 height 960
paste textarea "$225"
click at [456, 362] on textarea "To enrich screen reader interactions, please activate Accessibility in Grammarl…" at bounding box center [530, 34] width 378 height 960
click at [465, 354] on textarea "To enrich screen reader interactions, please activate Accessibility in Grammarl…" at bounding box center [530, 34] width 378 height 960
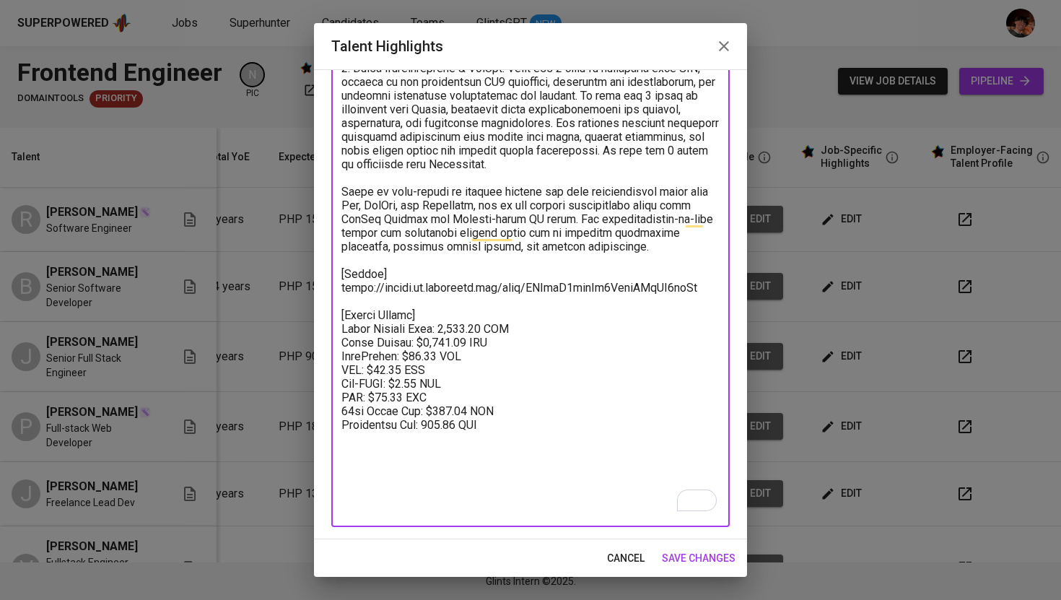
click at [465, 354] on textarea "To enrich screen reader interactions, please activate Accessibility in Grammarl…" at bounding box center [530, 34] width 378 height 960
paste textarea "$3,391.14"
type textarea "Bryan Giray is a seasoned Full-Stack Software Engineer with over 14 years of pr…"
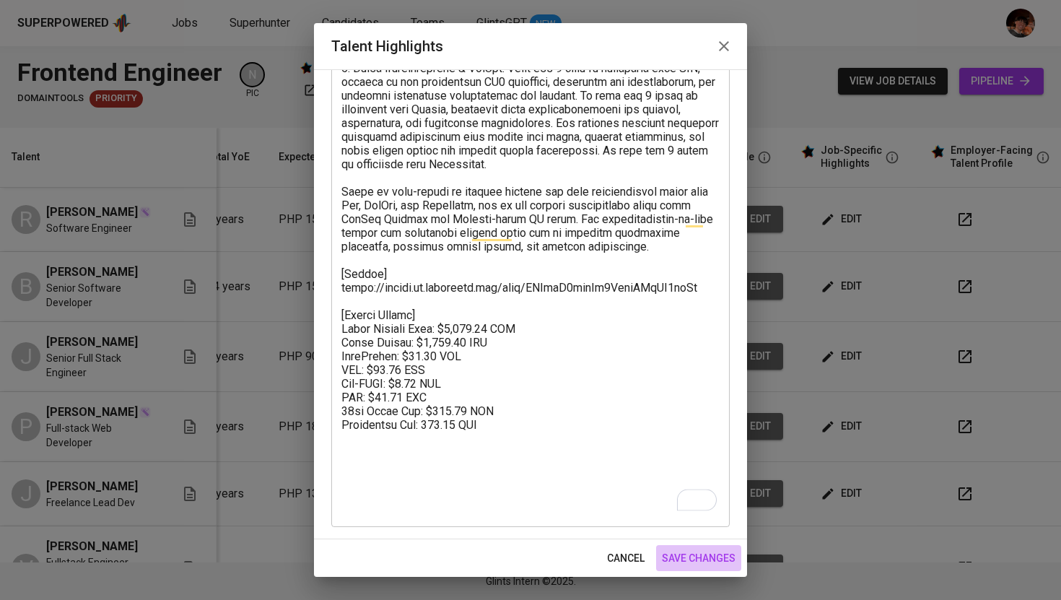
click at [700, 557] on span "save changes" at bounding box center [699, 558] width 74 height 18
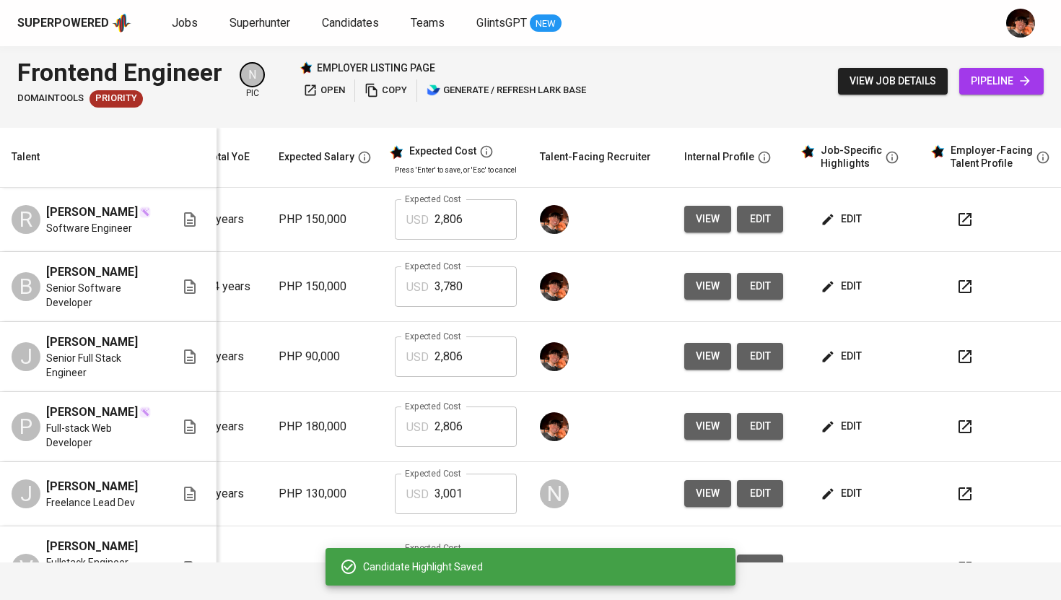
click at [438, 290] on input "3,780" at bounding box center [476, 286] width 82 height 40
type input "3,391"
click at [754, 215] on span "edit" at bounding box center [760, 219] width 23 height 18
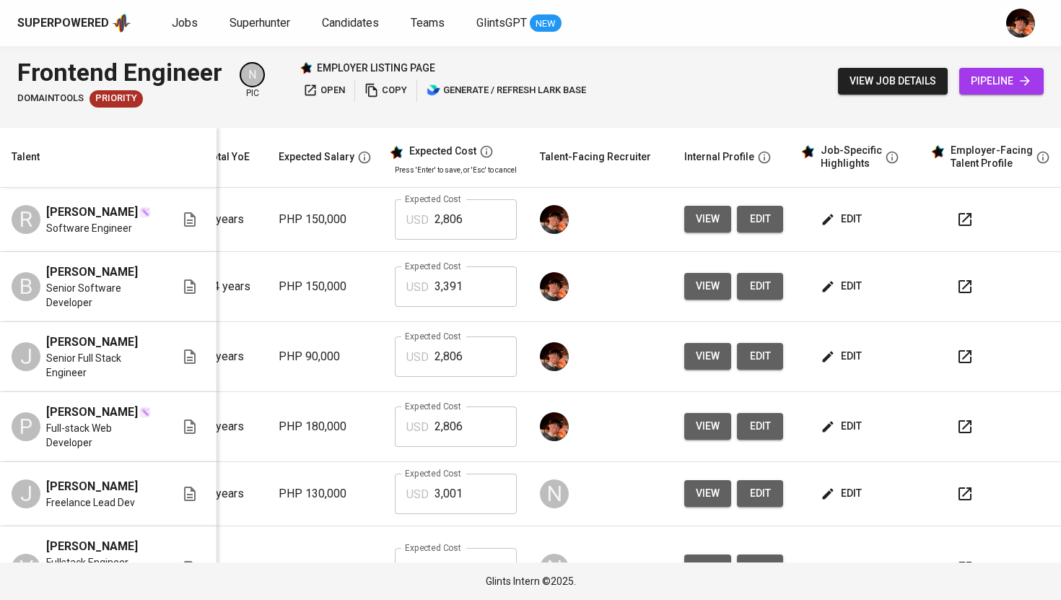
click at [704, 365] on span "view" at bounding box center [708, 356] width 24 height 18
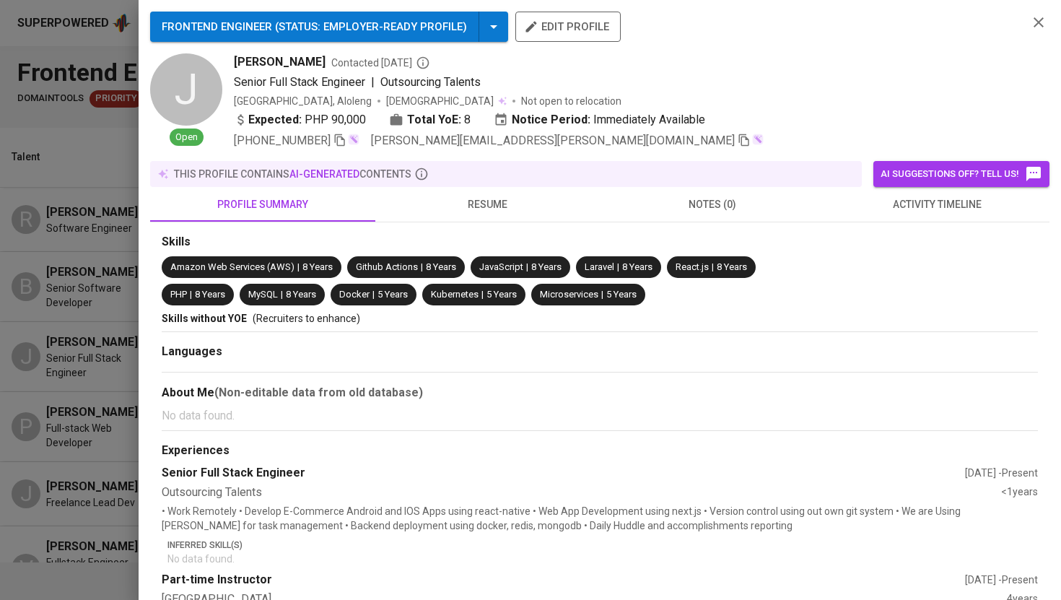
click at [575, 30] on span "edit profile" at bounding box center [568, 26] width 82 height 19
click at [69, 432] on div at bounding box center [530, 300] width 1061 height 600
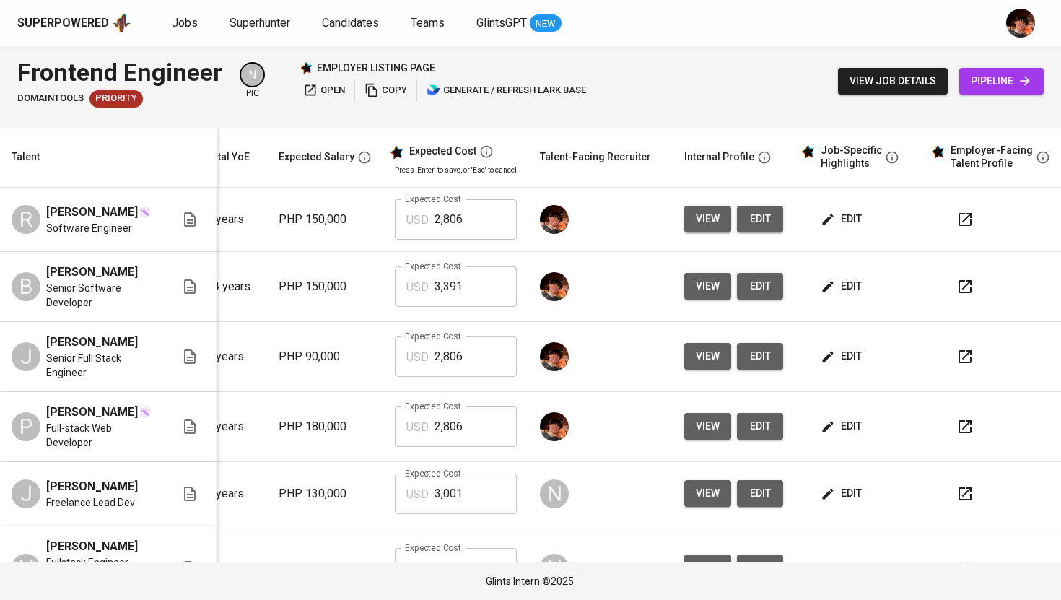
scroll to position [17, 181]
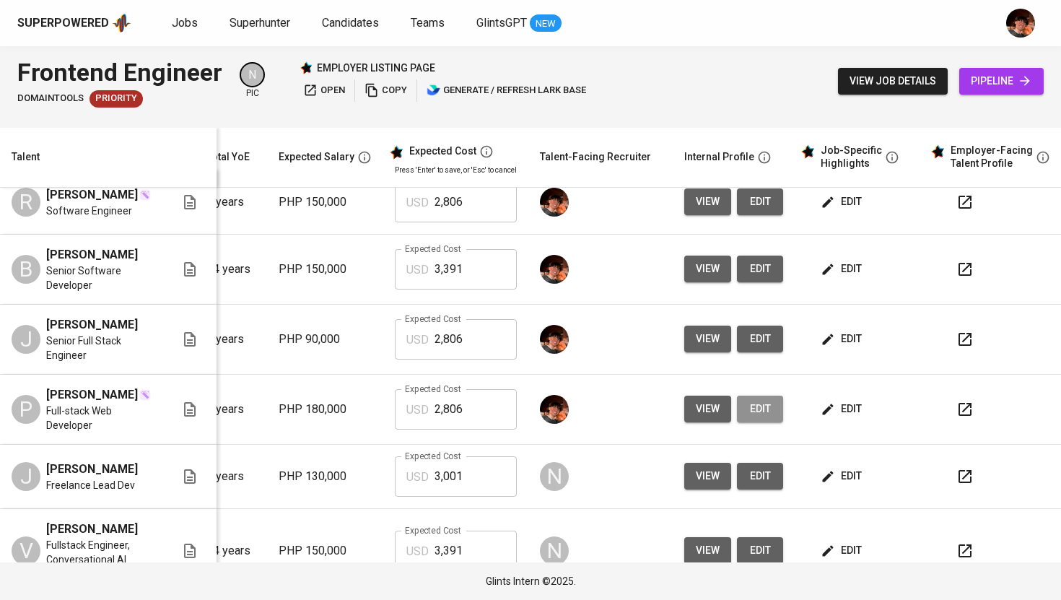
click at [749, 418] on span "edit" at bounding box center [760, 409] width 23 height 18
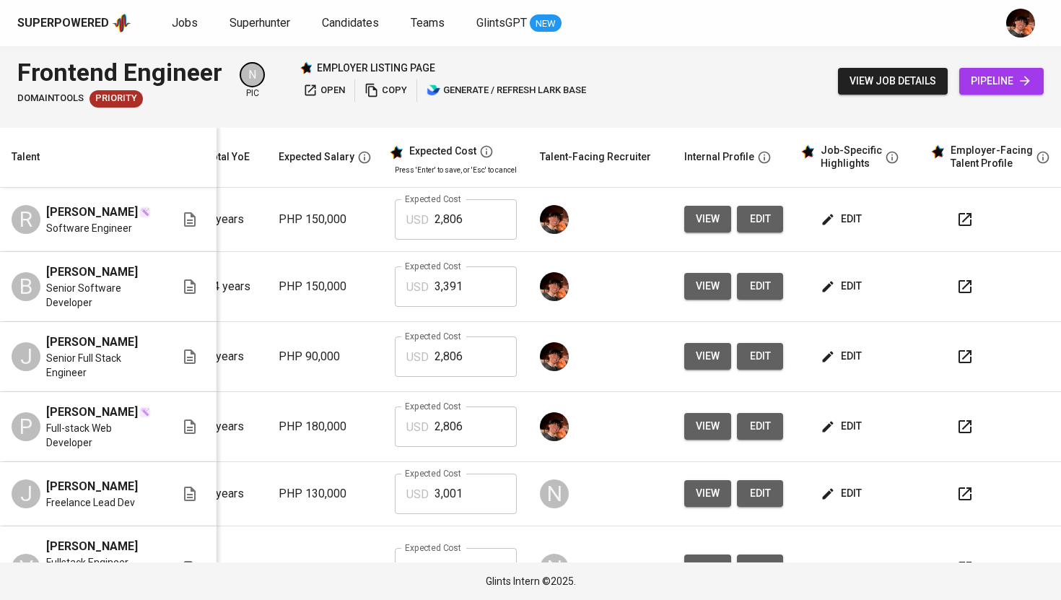
click at [833, 216] on span "edit" at bounding box center [843, 219] width 38 height 18
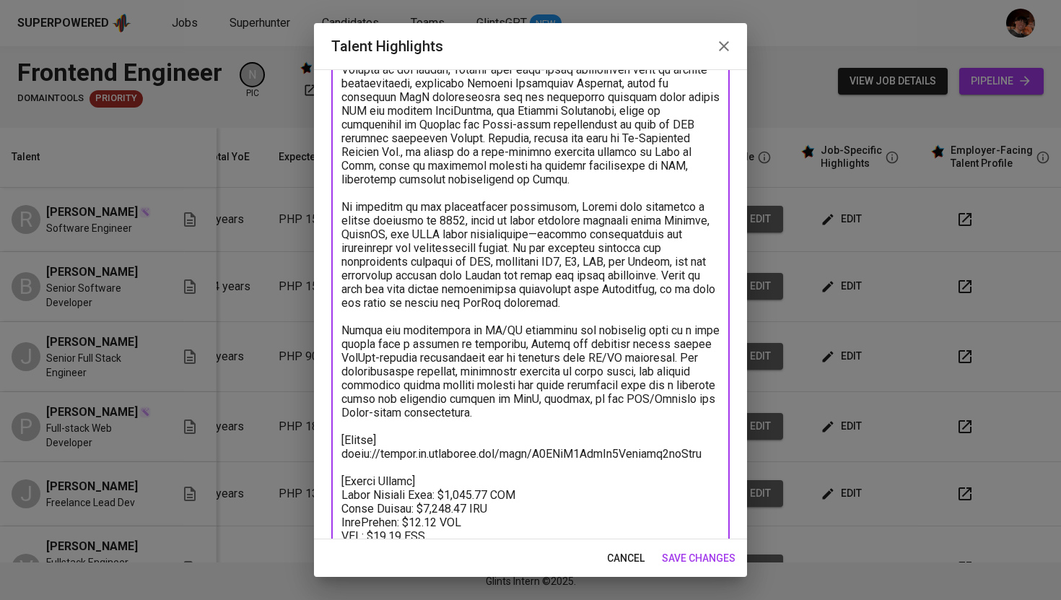
scroll to position [0, 0]
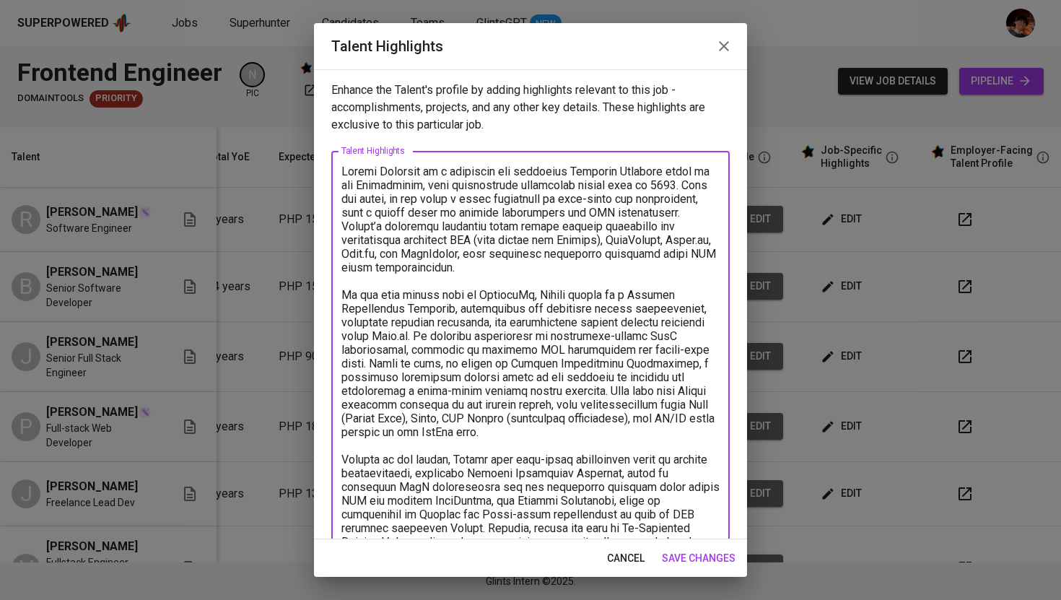
drag, startPoint x: 537, startPoint y: 372, endPoint x: 337, endPoint y: 49, distance: 379.6
click at [337, 49] on div "Talent Highlights Enhance the Talent's profile by adding highlights relevant to…" at bounding box center [530, 300] width 433 height 554
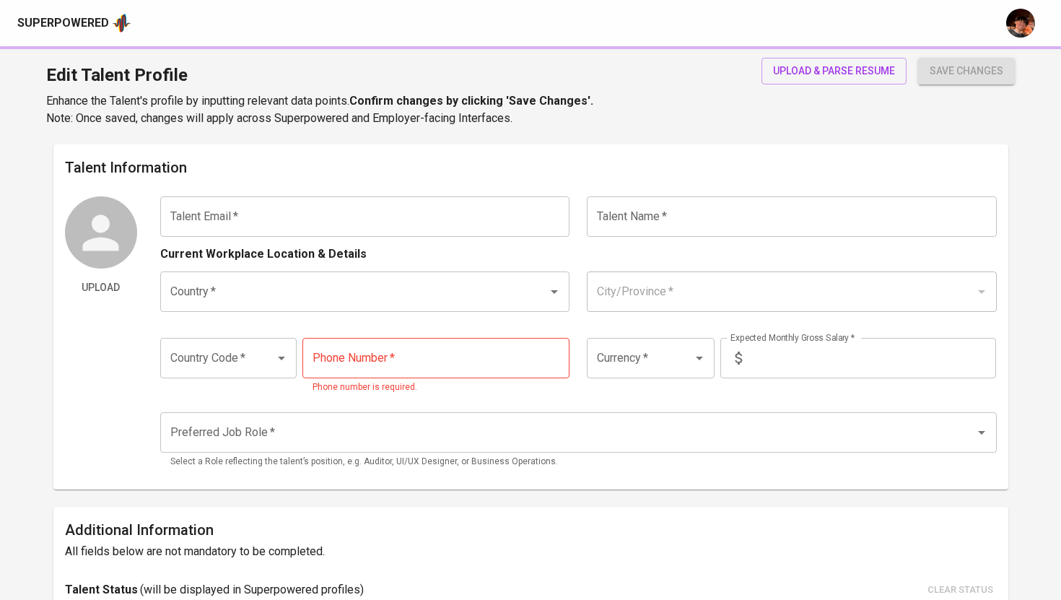
type input "[EMAIL_ADDRESS][DOMAIN_NAME]"
type input "[PERSON_NAME]"
type input "Philippines"
type input "Pasig City"
type input "+63"
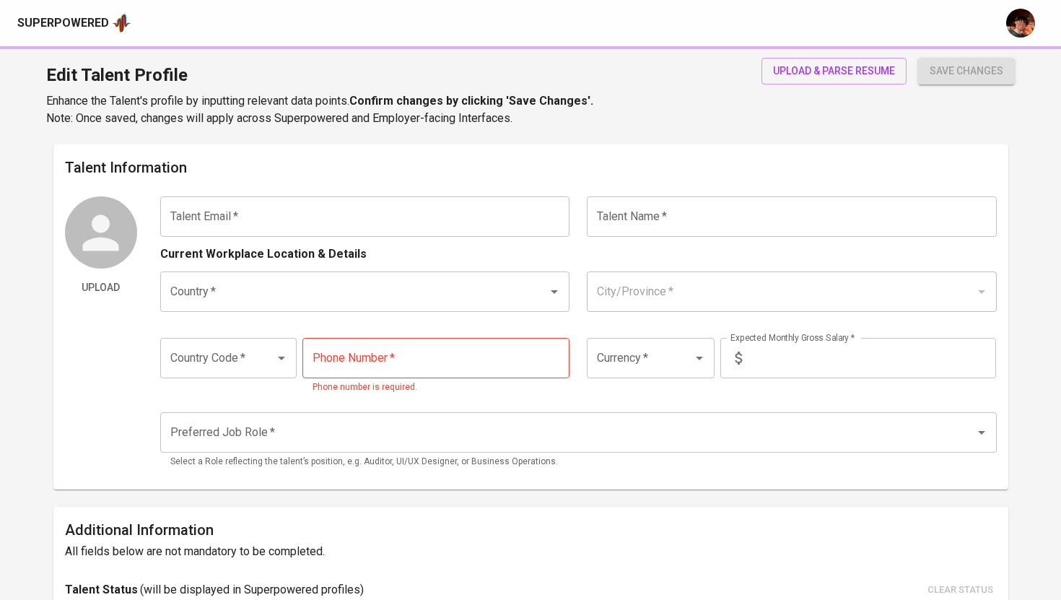
type input "977-498-8871"
type input "PHP"
type input "150,000"
type input "Full Stack Developer"
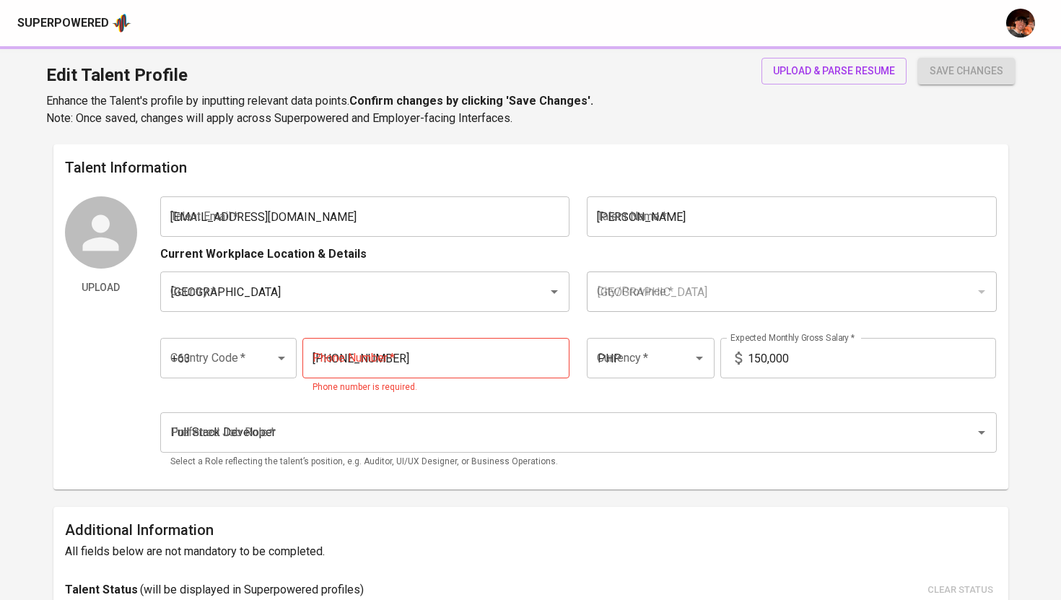
radio input "true"
type input "6"
type input "2 Weeks"
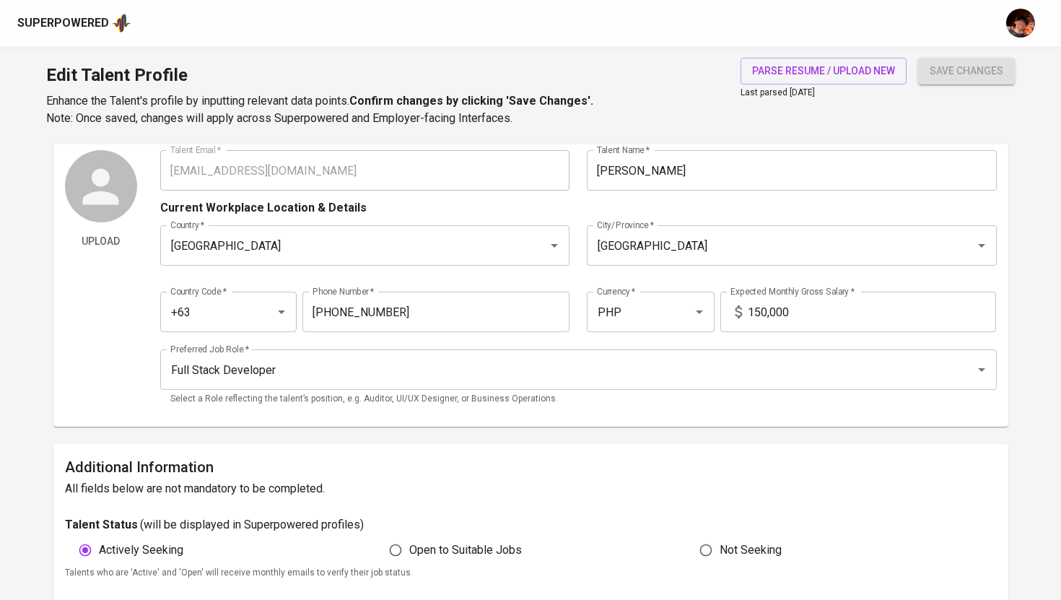
scroll to position [26, 0]
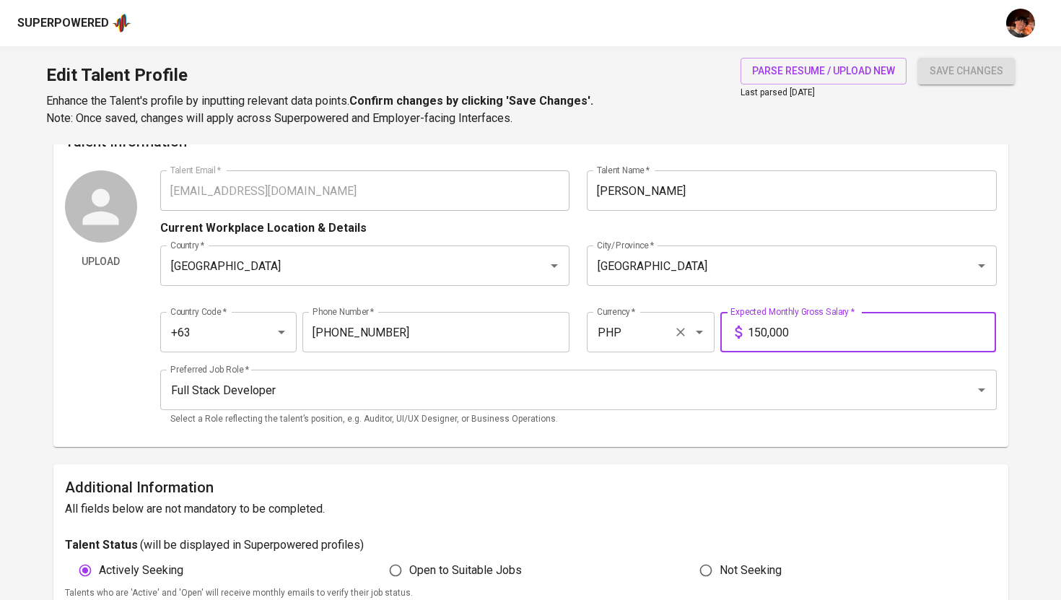
drag, startPoint x: 809, startPoint y: 326, endPoint x: 685, endPoint y: 325, distance: 124.2
click at [685, 325] on div "Country Code   * +63 Country Code * Phone Number   * 977-498-8871 Phone Number …" at bounding box center [578, 328] width 837 height 66
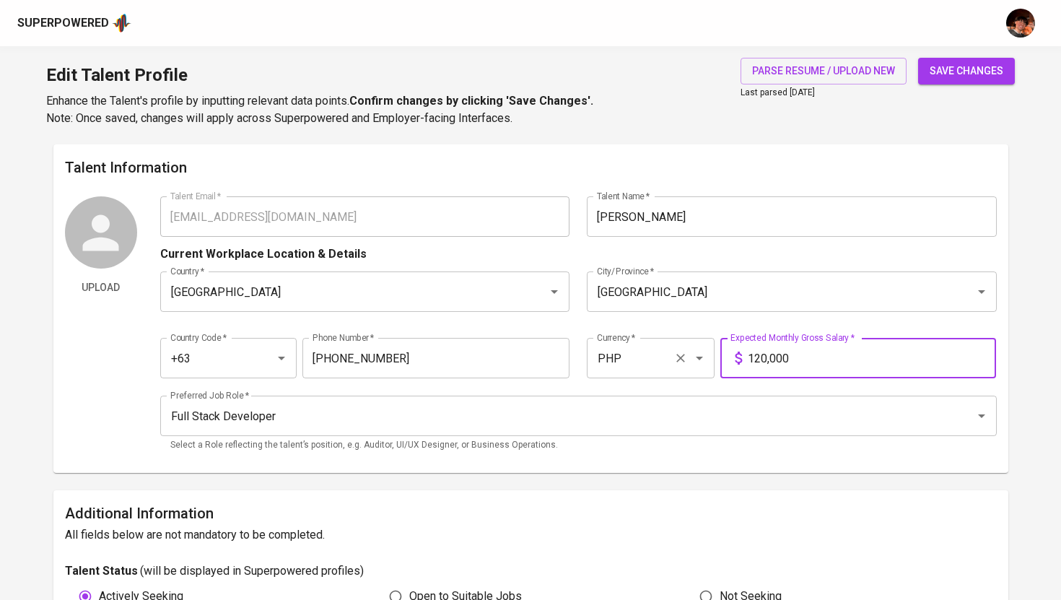
type input "120,000"
click at [918, 58] on button "save changes" at bounding box center [966, 71] width 97 height 27
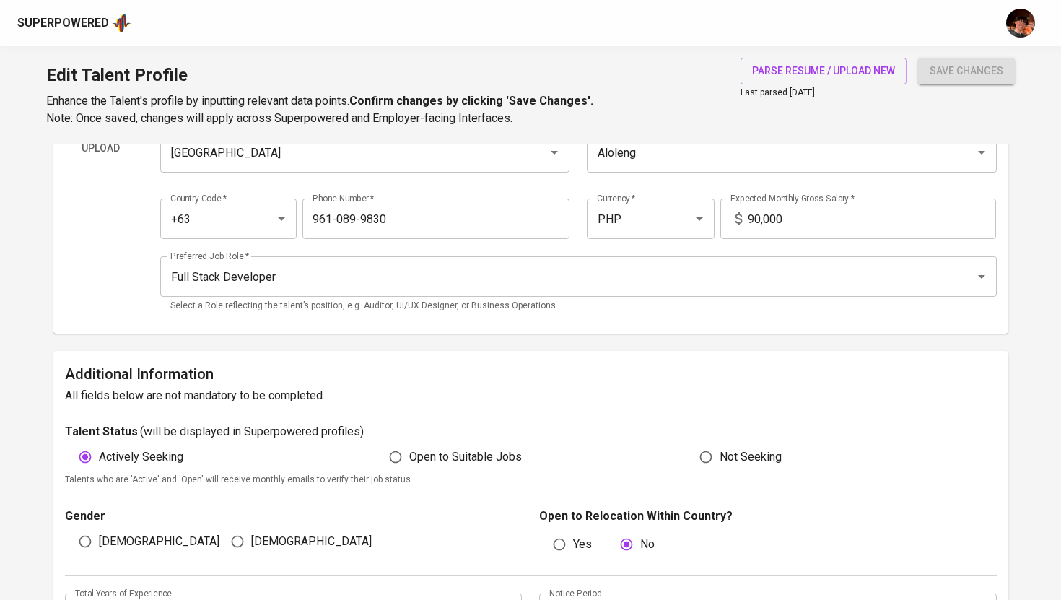
scroll to position [79, 0]
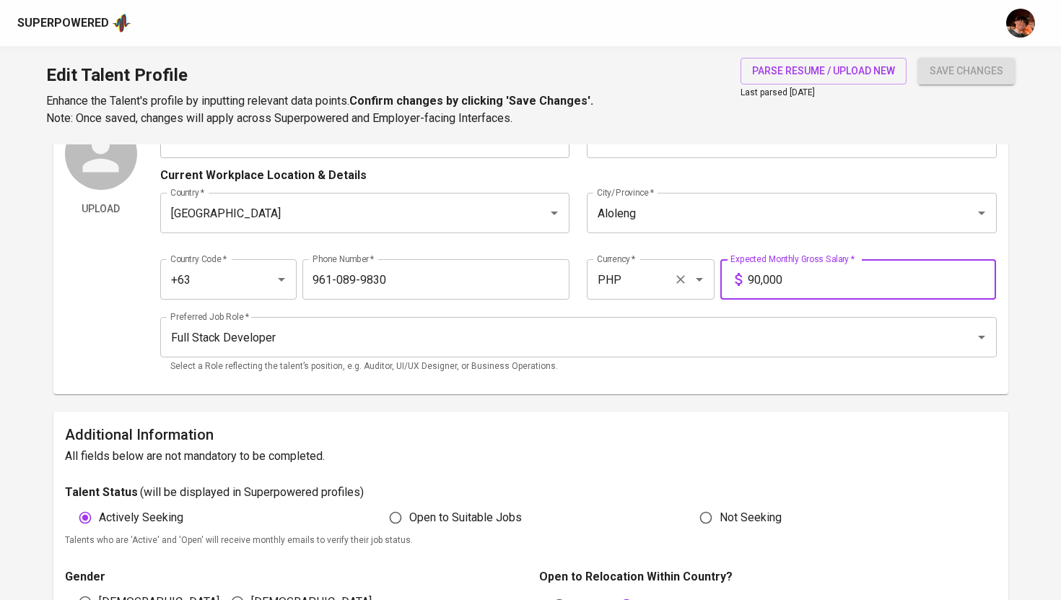
drag, startPoint x: 801, startPoint y: 274, endPoint x: 673, endPoint y: 274, distance: 128.5
click at [673, 274] on div "Country Code   * +63 Country Code * Phone Number   * [PHONE_NUMBER] Phone Numbe…" at bounding box center [578, 275] width 837 height 66
type input "120,000"
click at [918, 58] on button "save changes" at bounding box center [966, 71] width 97 height 27
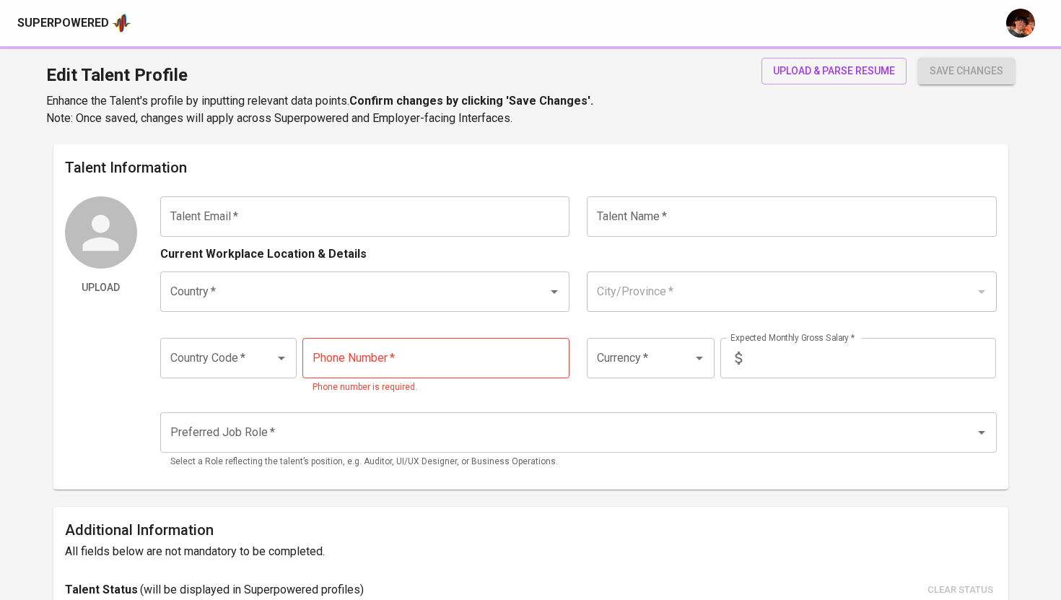
type input "[EMAIL_ADDRESS][DOMAIN_NAME]"
type input "[PERSON_NAME]"
type input "[GEOGRAPHIC_DATA]"
type input "+63"
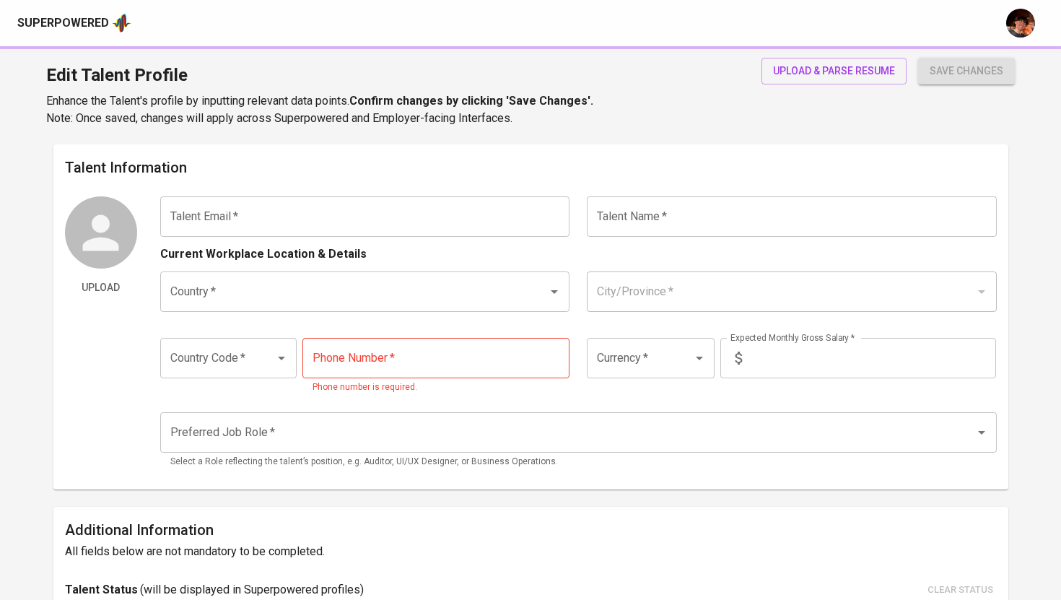
type input "[PHONE_NUMBER]"
type input "PHP"
type input "180,000"
type input "Full Stack Developer"
radio input "true"
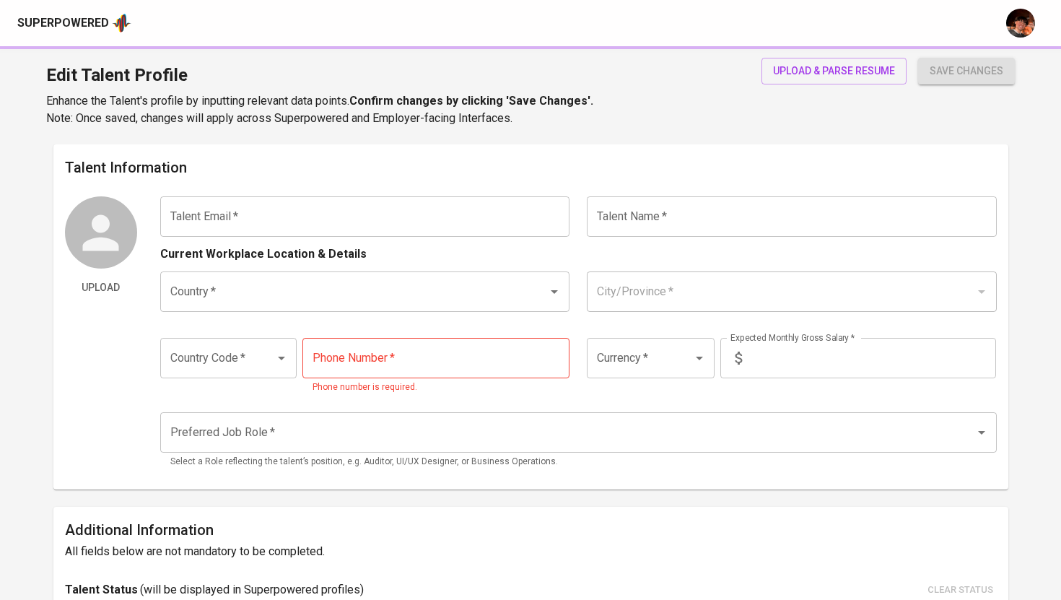
type input "5"
type input "1 Month"
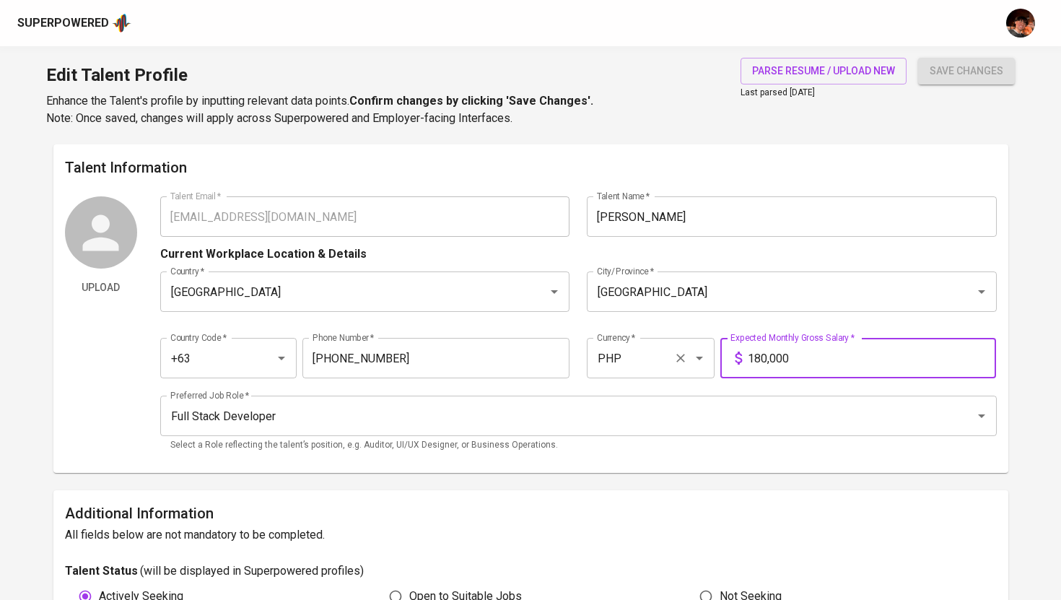
drag, startPoint x: 809, startPoint y: 360, endPoint x: 685, endPoint y: 359, distance: 124.2
click at [685, 359] on div "Country Code   * +63 Country Code * Phone Number   * [PHONE_NUMBER] Phone Numbe…" at bounding box center [578, 354] width 837 height 66
type input "120,000"
click at [918, 58] on button "save changes" at bounding box center [966, 71] width 97 height 27
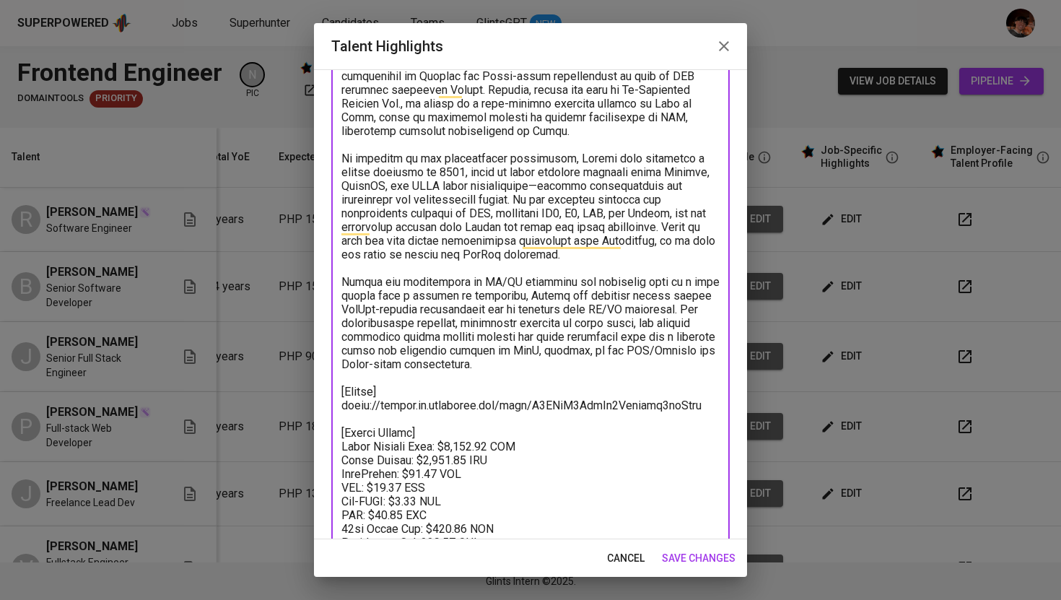
paste textarea "Software Engineer from the Philippines with professional experience since 2019,…"
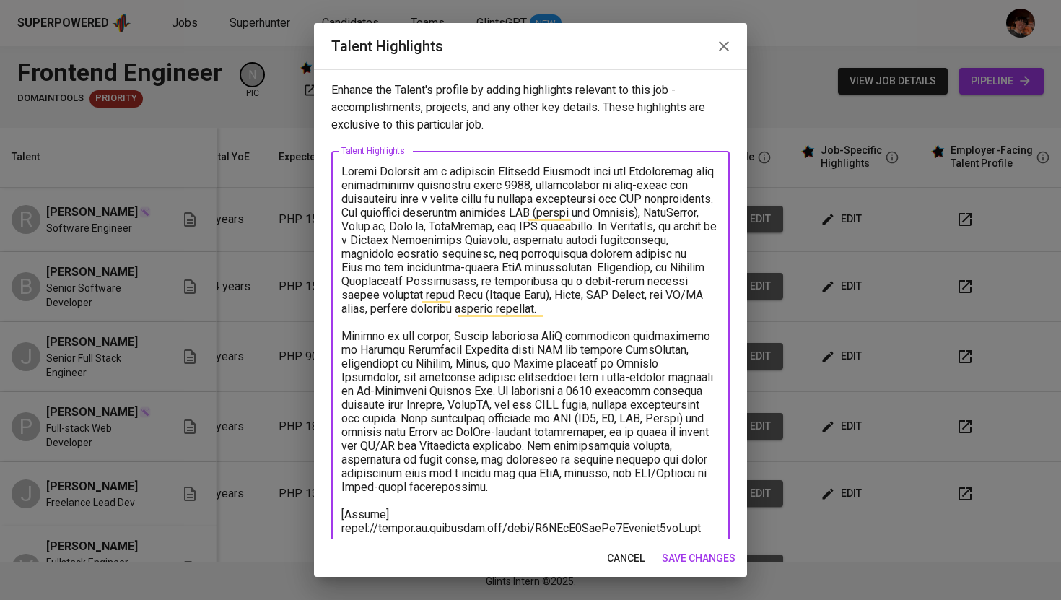
type textarea "Ronnel Claridad is a dedicated Software Engineer from the Philippines with prof…"
click at [688, 565] on span "save changes" at bounding box center [699, 558] width 74 height 18
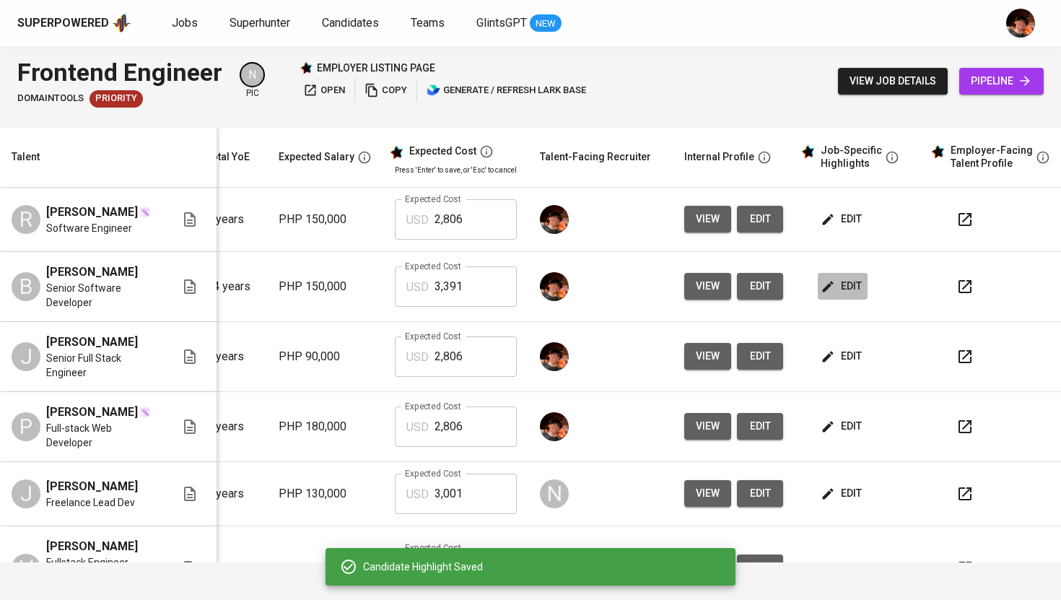
click at [832, 279] on span "edit" at bounding box center [843, 286] width 38 height 18
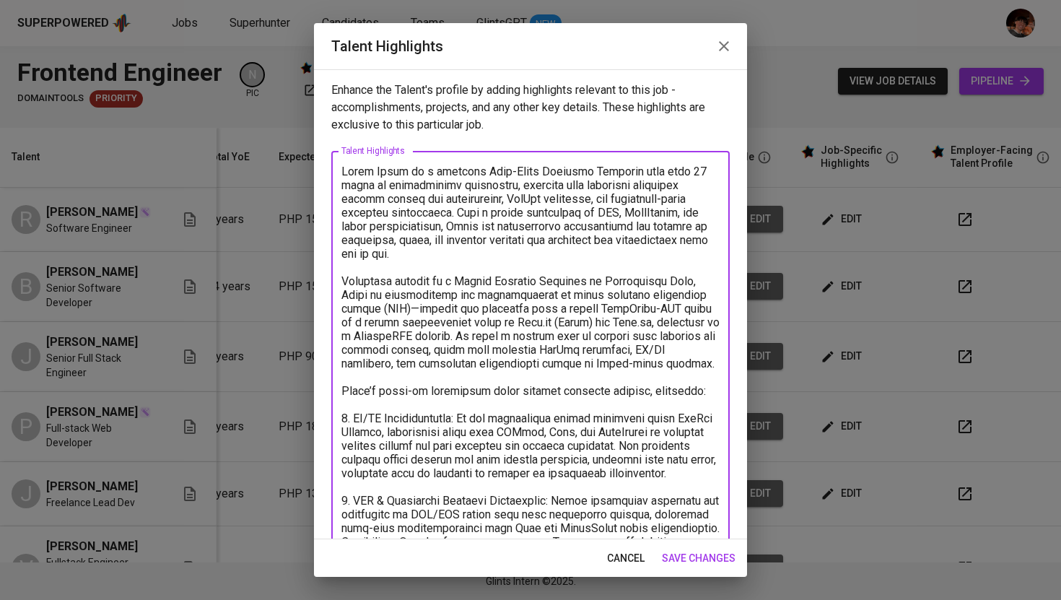
drag, startPoint x: 651, startPoint y: 364, endPoint x: 339, endPoint y: 169, distance: 367.8
paste textarea "14+ years of experience in modern web technologies, DevOps, and enterprise soft…"
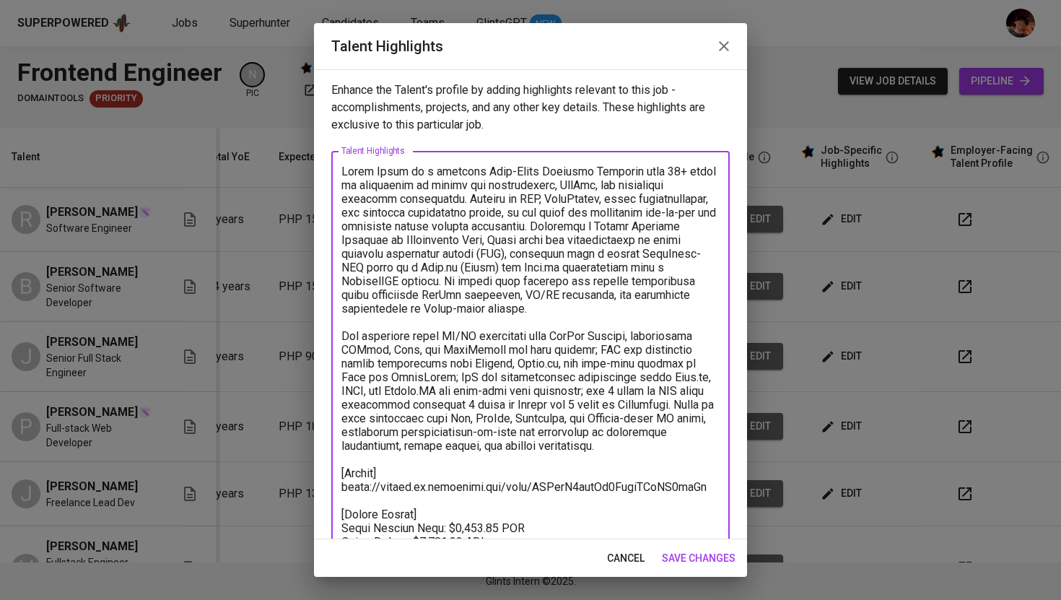
type textarea "Bryan Giray is a seasoned Full-Stack Software Engineer with 14+ years of experi…"
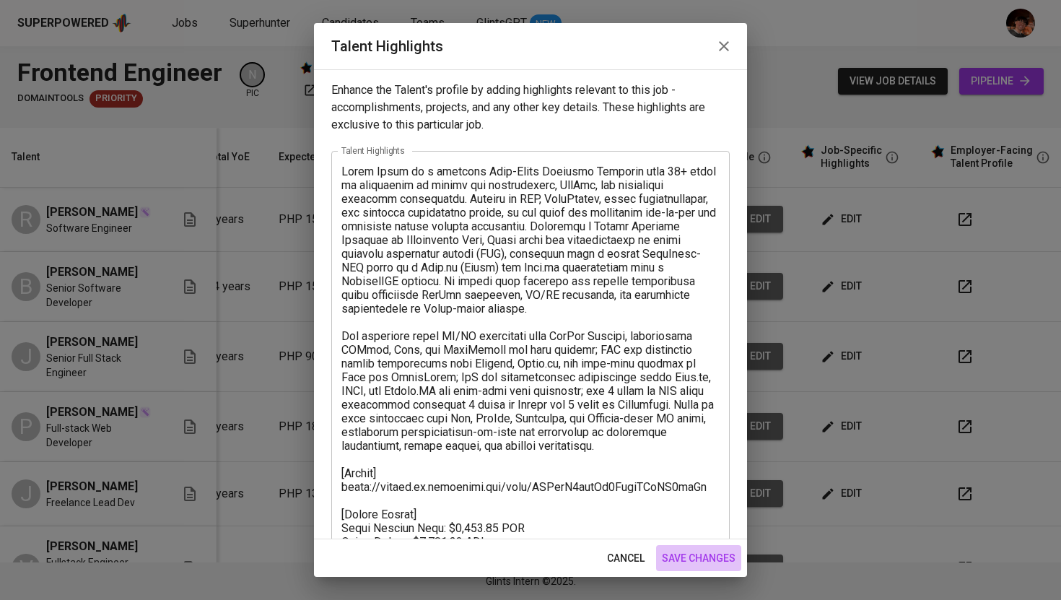
click at [725, 553] on span "save changes" at bounding box center [699, 558] width 74 height 18
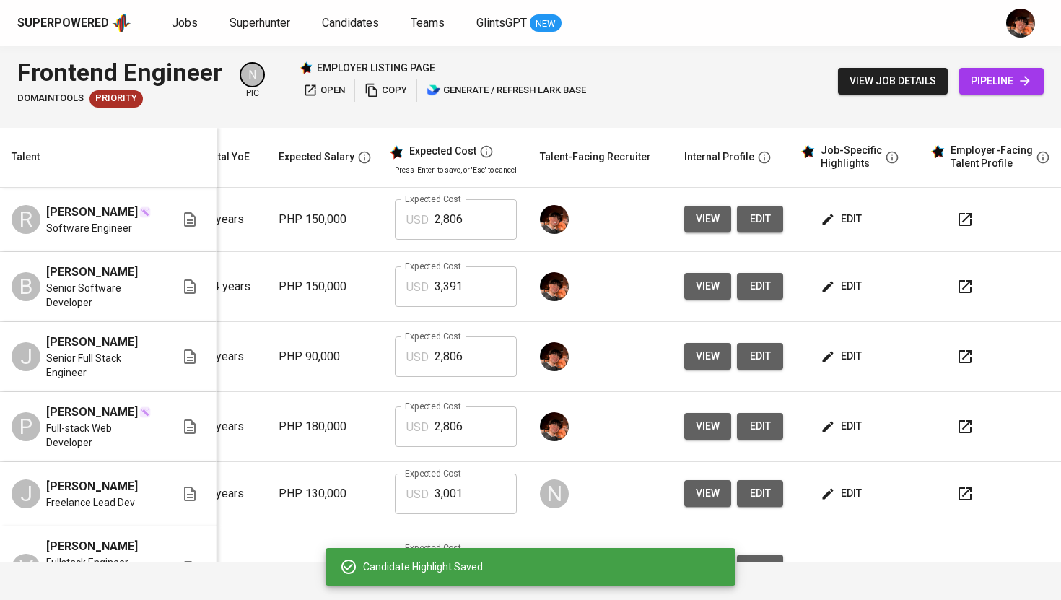
click at [851, 365] on span "edit" at bounding box center [843, 356] width 38 height 18
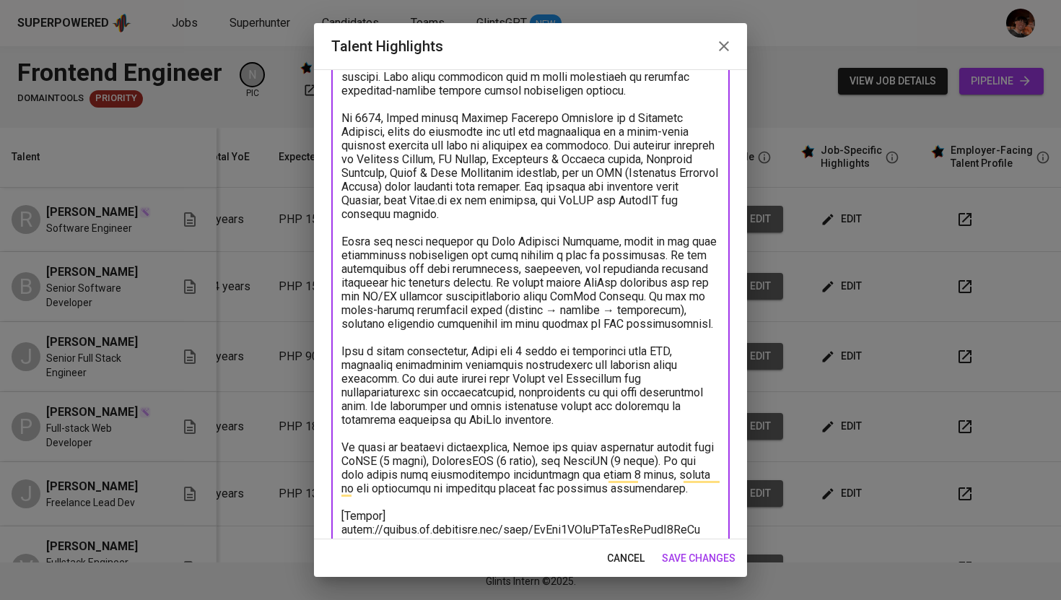
scroll to position [300, 0]
drag, startPoint x: 345, startPoint y: 157, endPoint x: 674, endPoint y: 487, distance: 465.5
click at [674, 487] on textarea "To enrich screen reader interactions, please activate Accessibility in Grammarl…" at bounding box center [530, 282] width 378 height 837
paste textarea "Jaime Condes is a seasoned Software Engineer with over 8 years of experience in…"
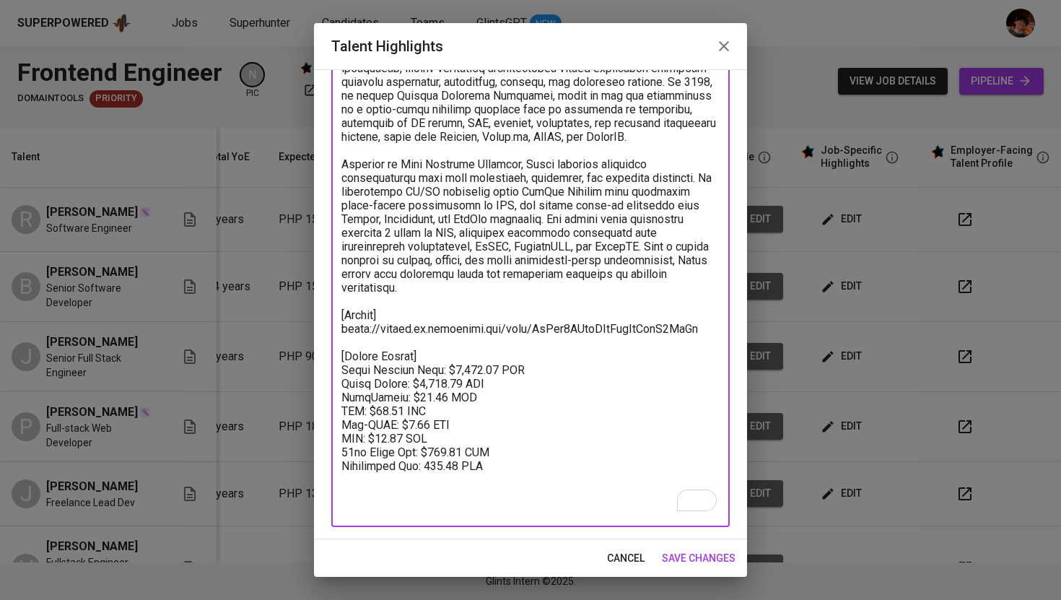
scroll to position [0, 0]
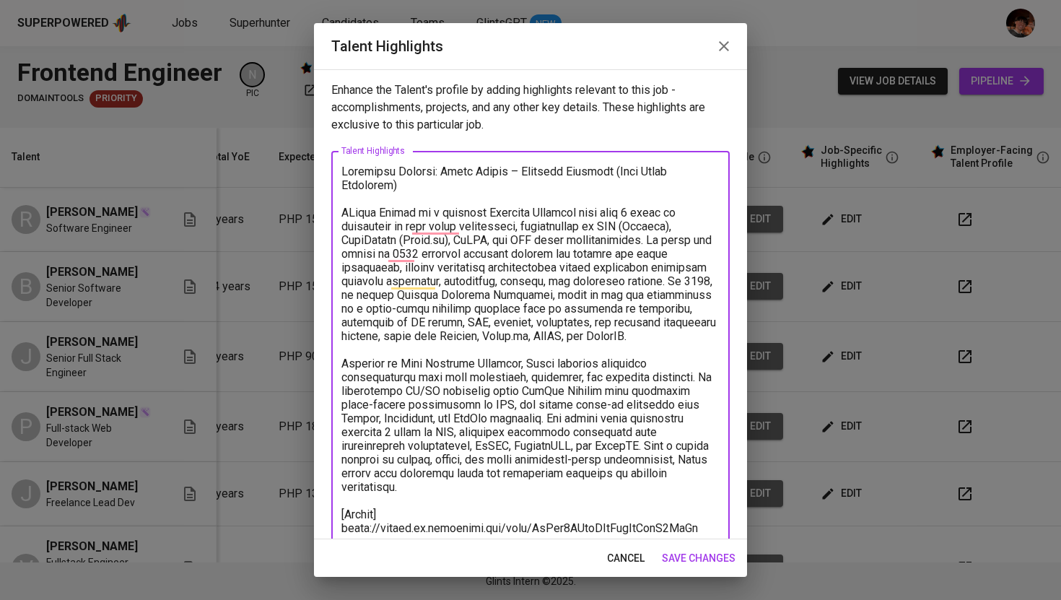
click at [350, 217] on textarea "To enrich screen reader interactions, please activate Accessibility in Grammarl…" at bounding box center [530, 439] width 378 height 549
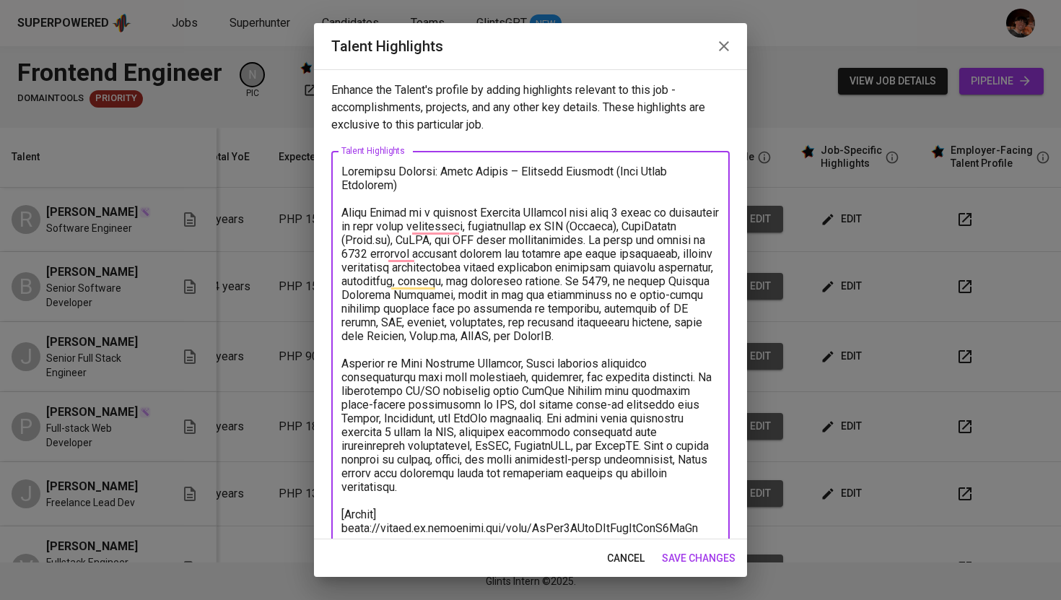
type textarea "Candidate Profile: Jaime Condes – Software Engineer (Full Stack Developer) Jaim…"
click at [712, 558] on span "save changes" at bounding box center [699, 558] width 74 height 18
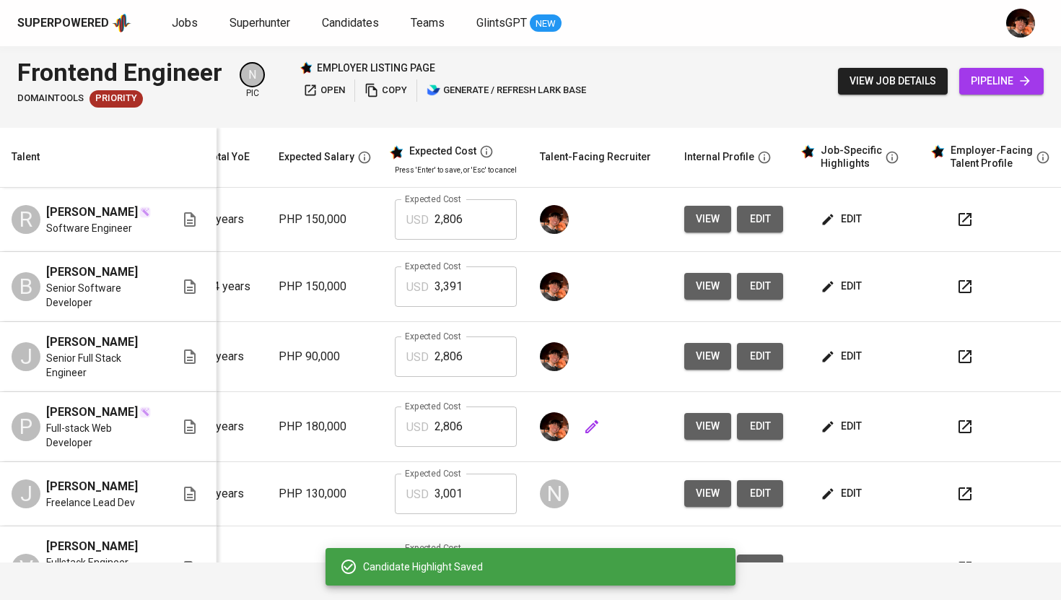
scroll to position [29, 181]
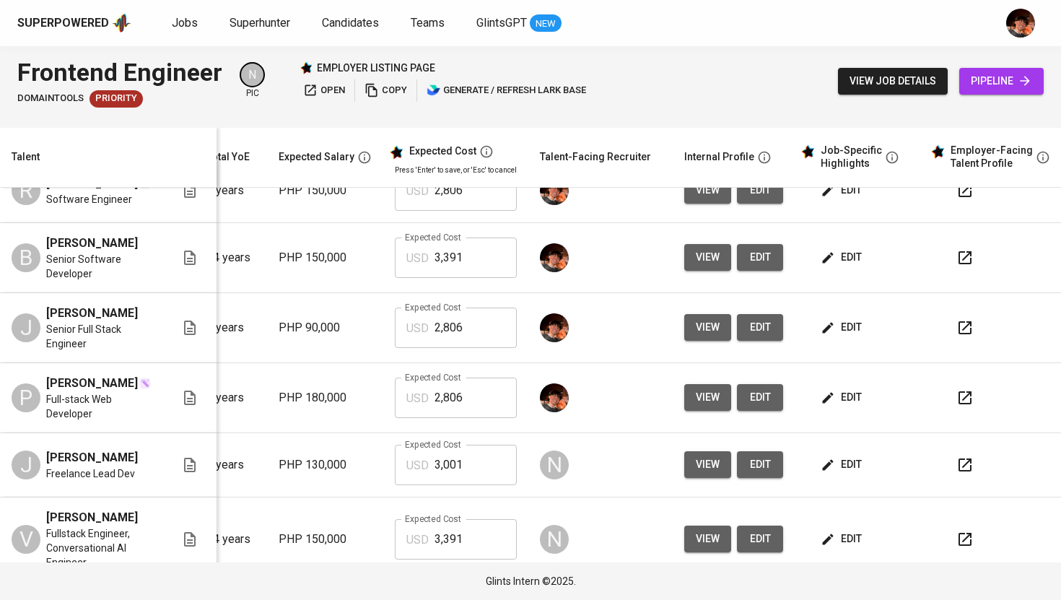
click at [835, 406] on span "edit" at bounding box center [843, 397] width 38 height 18
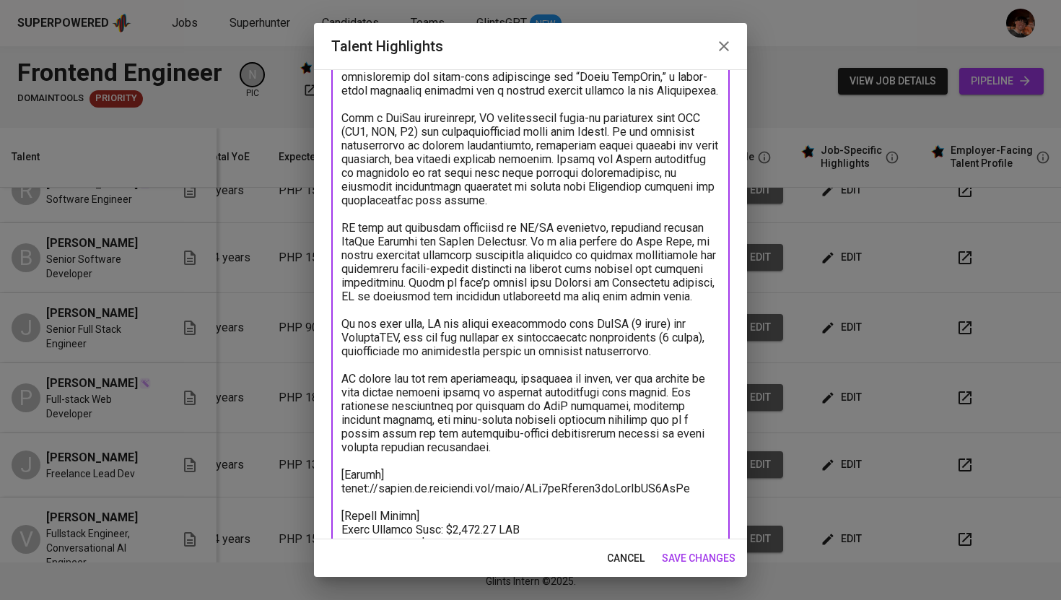
scroll to position [0, 0]
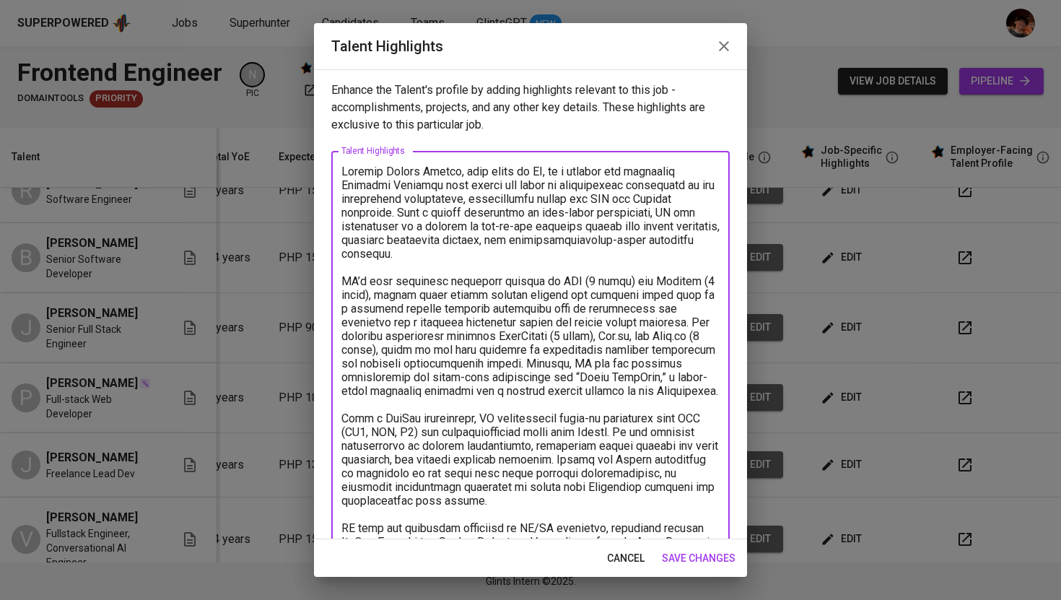
drag, startPoint x: 415, startPoint y: 274, endPoint x: 408, endPoint y: 25, distance: 248.4
click at [408, 25] on div "Talent Highlights Enhance the Talent's profile by adding highlights relevant to…" at bounding box center [530, 300] width 433 height 554
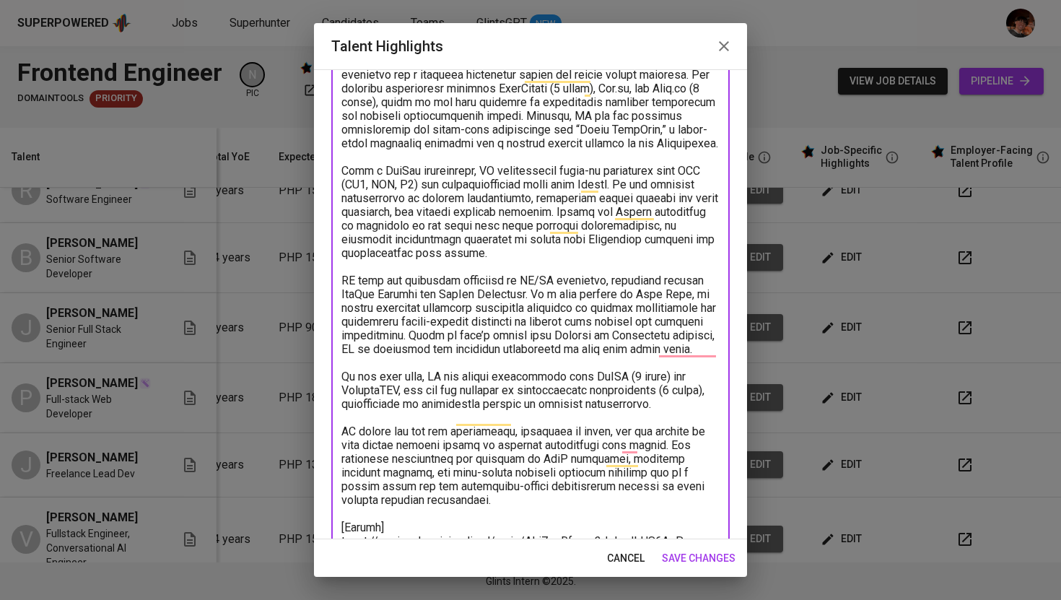
scroll to position [252, 0]
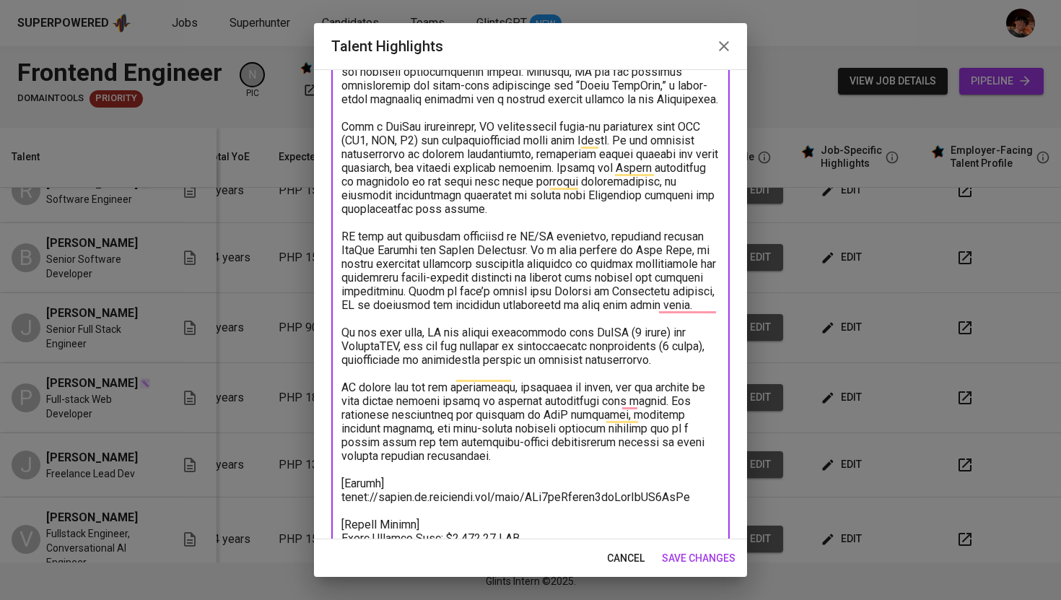
paste textarea "Software Engineer with nearly six years of experience in web application develo…"
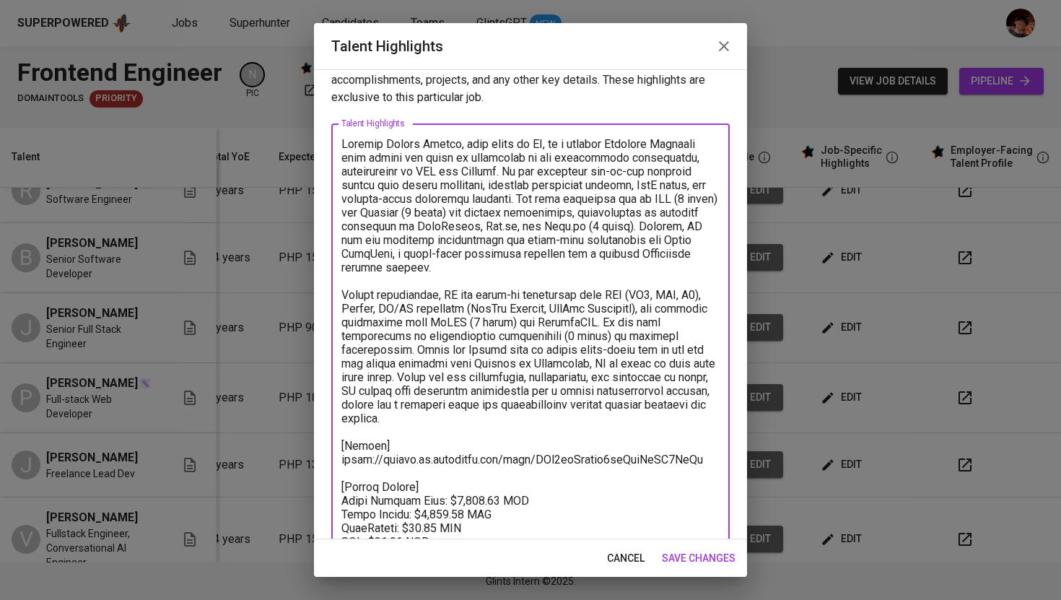
scroll to position [32, 0]
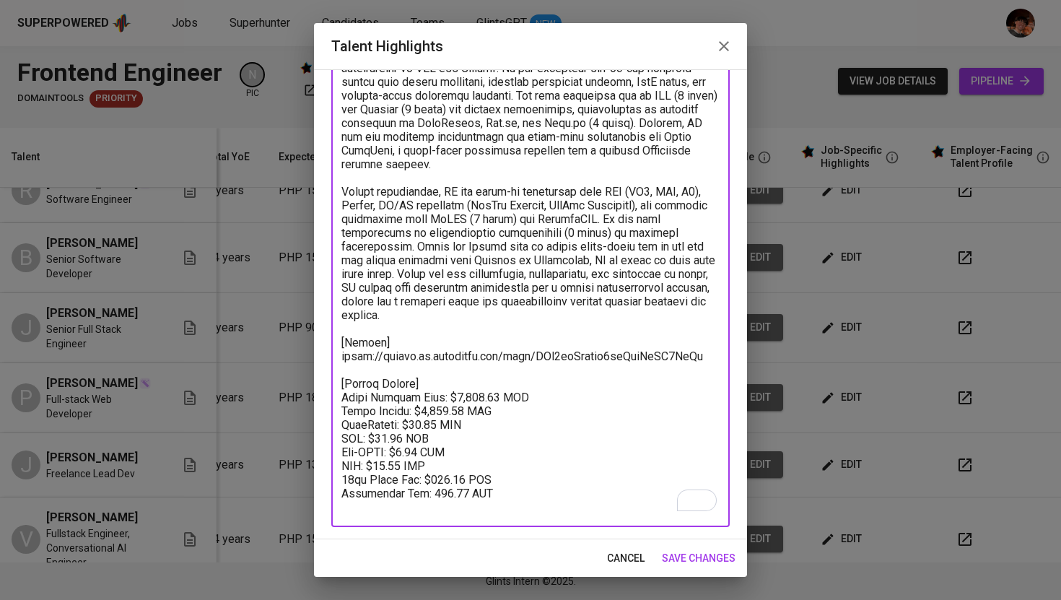
type textarea "Patrick Johnry Salita, also known as PJ, is a skilled Software Engineer with ne…"
click at [688, 552] on span "save changes" at bounding box center [699, 558] width 74 height 18
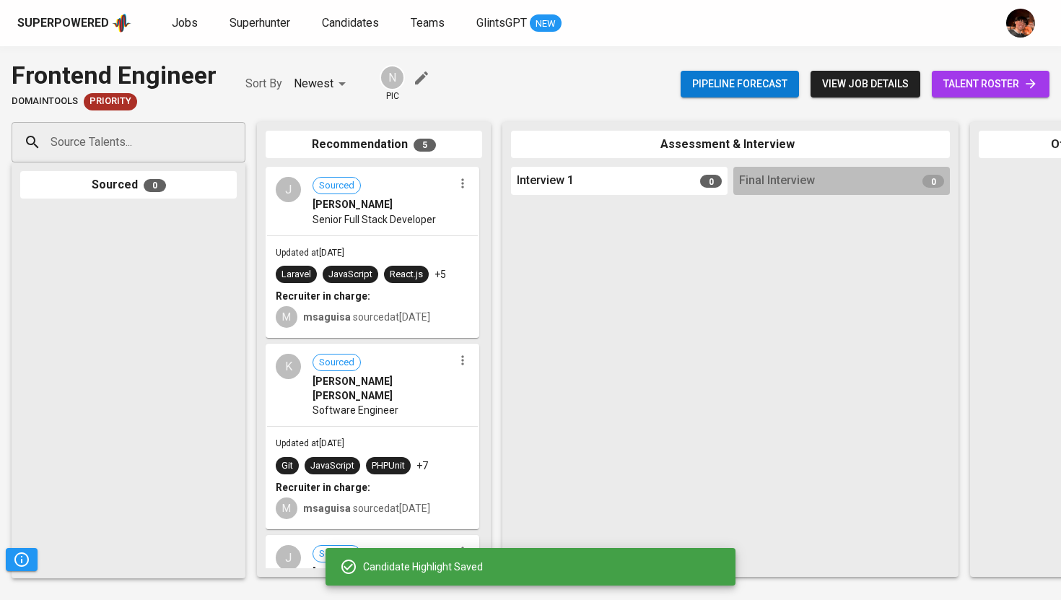
click at [975, 79] on span "talent roster" at bounding box center [991, 84] width 95 height 18
